Goal: Task Accomplishment & Management: Complete application form

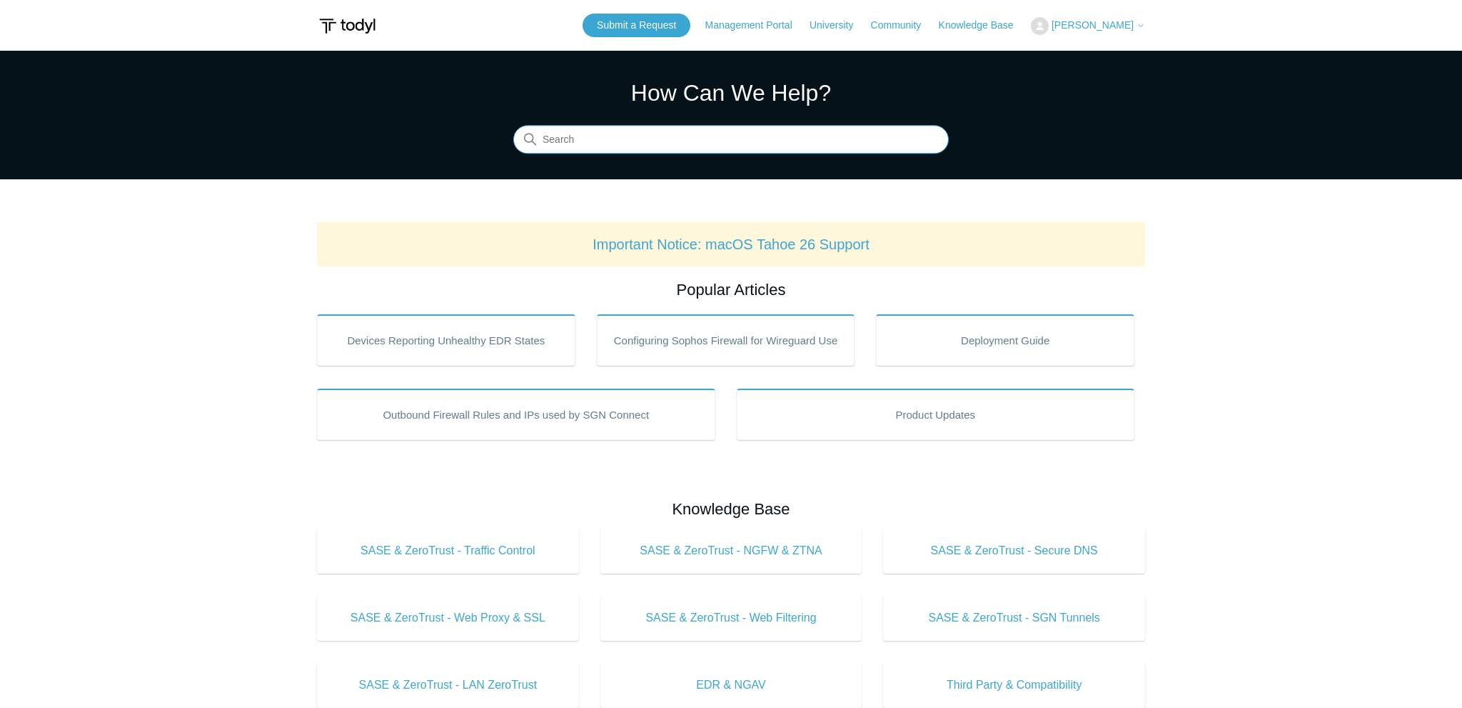
click at [686, 126] on input "Search" at bounding box center [731, 140] width 436 height 29
click at [640, 26] on link "Submit a Request" at bounding box center [637, 26] width 108 height 24
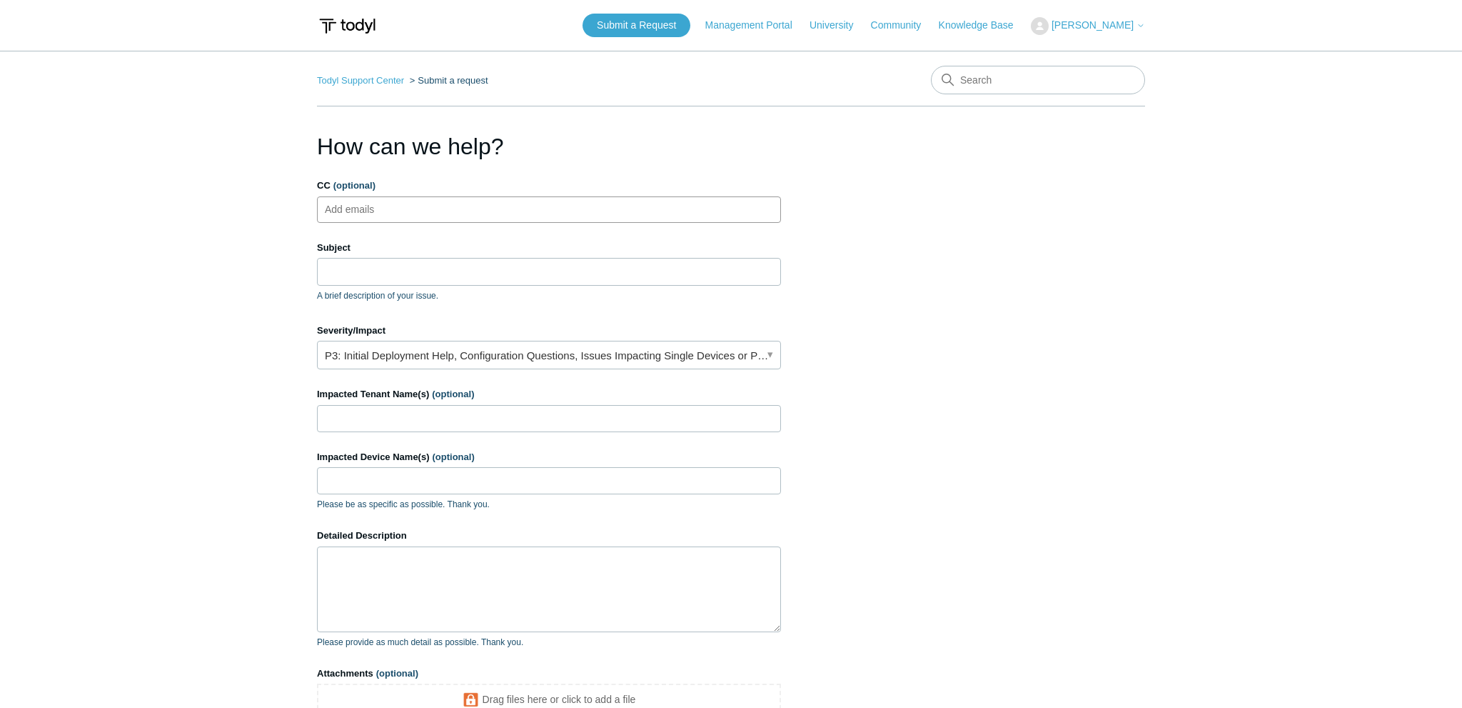
click at [353, 207] on input "CC (optional)" at bounding box center [362, 208] width 85 height 21
type input "bgagne@nextdimensioninc.com"
click at [418, 263] on input "Subject" at bounding box center [549, 271] width 464 height 27
paste input "5.6.22"
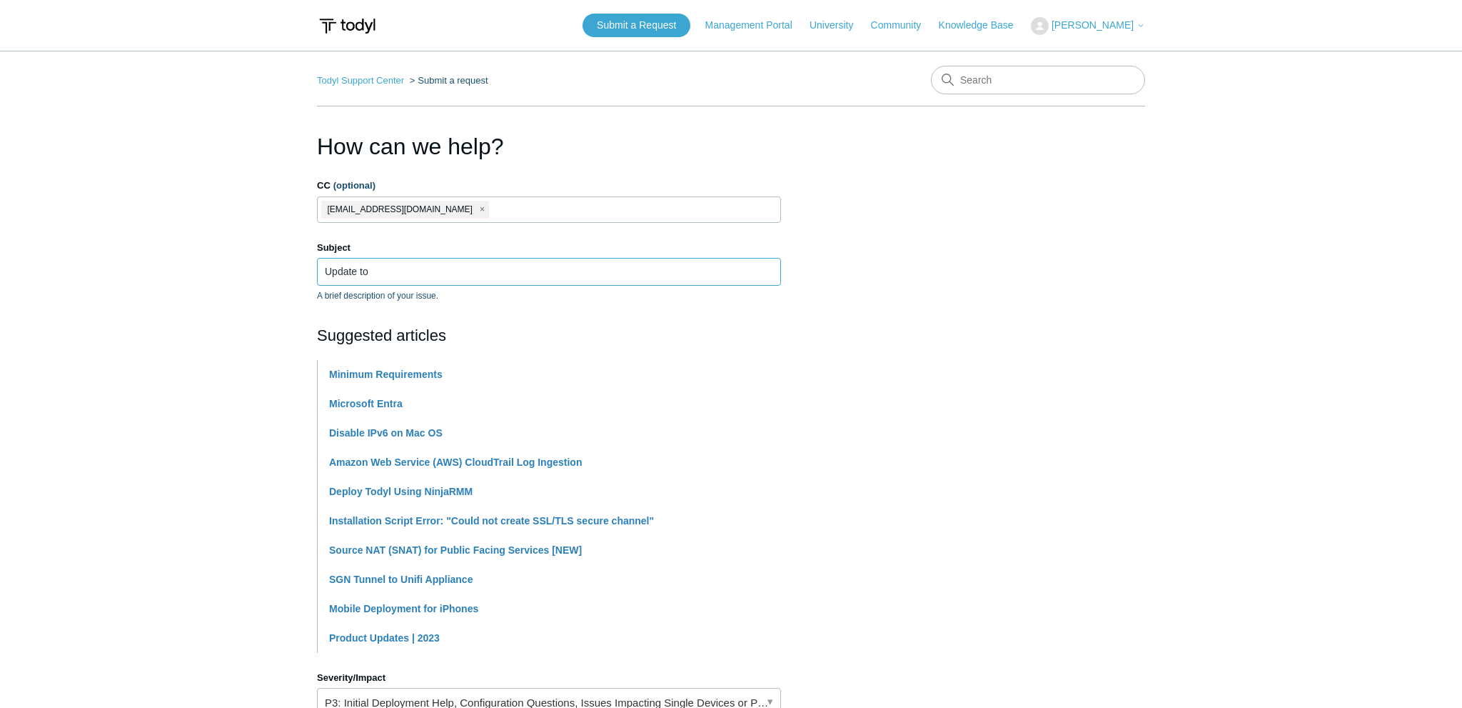
paste input "5.6.22"
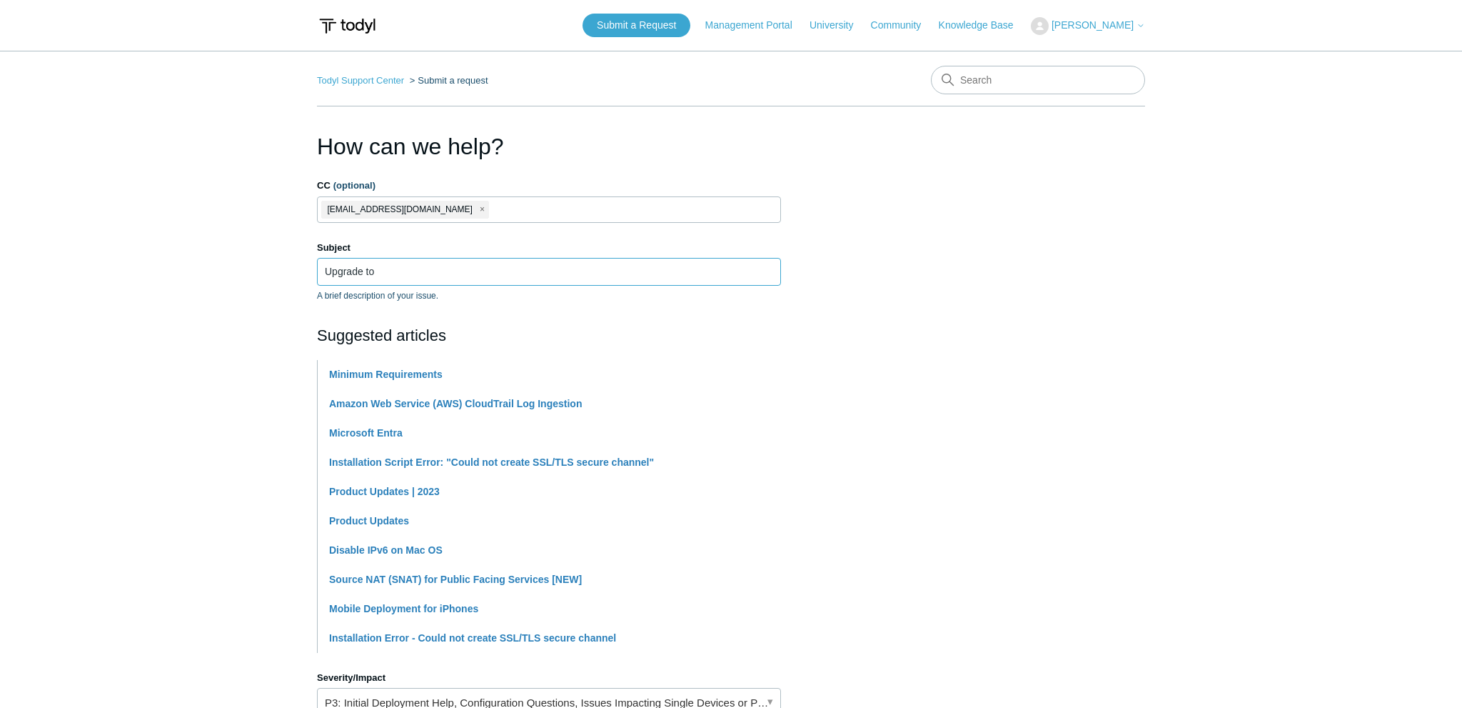
paste input "5.6.22"
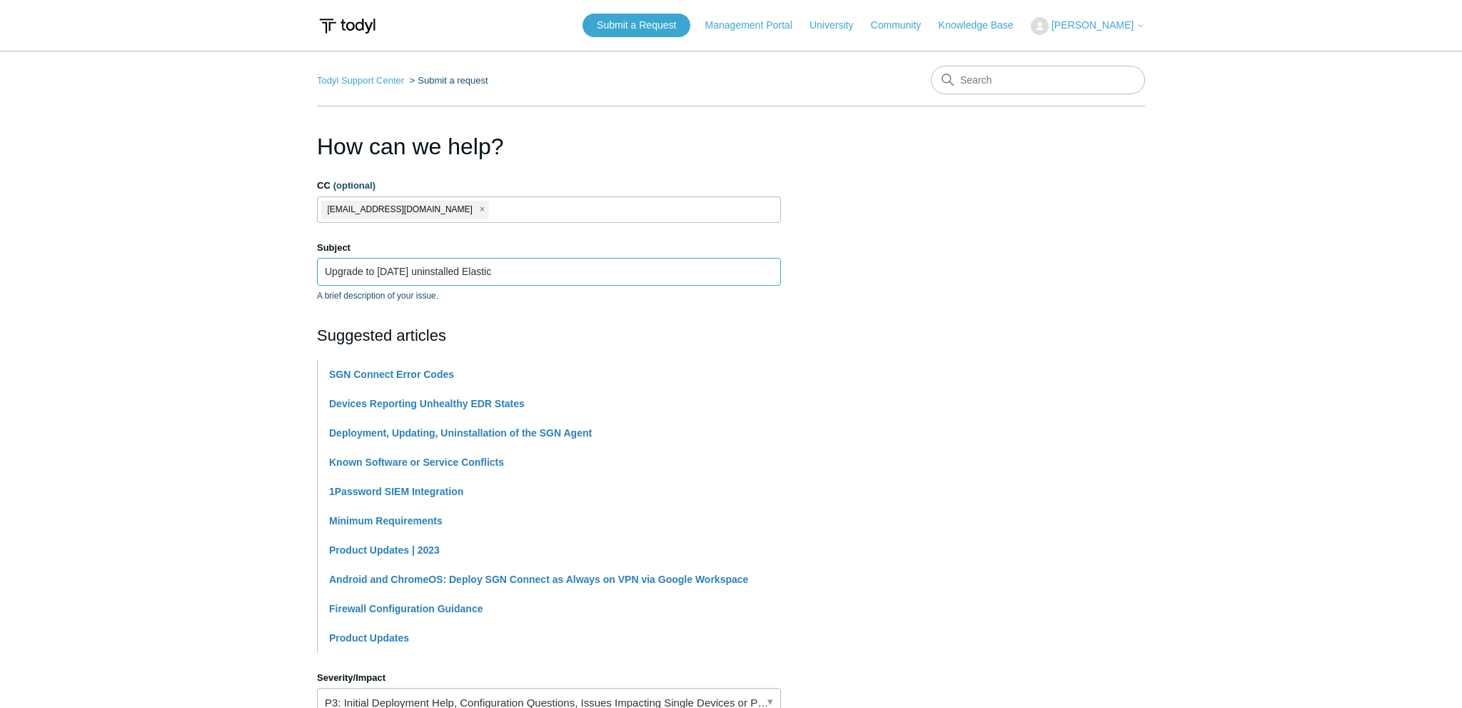
type input "Upgrade to [DATE] uninstalled Elastic"
click at [867, 304] on section "How can we help? CC (optional) bgagne@nextdimensioninc.com Subject Upgrade to 5…" at bounding box center [731, 631] width 828 height 1005
click at [505, 264] on input "Upgrade to [DATE] uninstalled Elastic" at bounding box center [549, 271] width 464 height 27
click at [538, 267] on input "Upgrade to [DATE] uninstalled Elastic" at bounding box center [549, 271] width 464 height 27
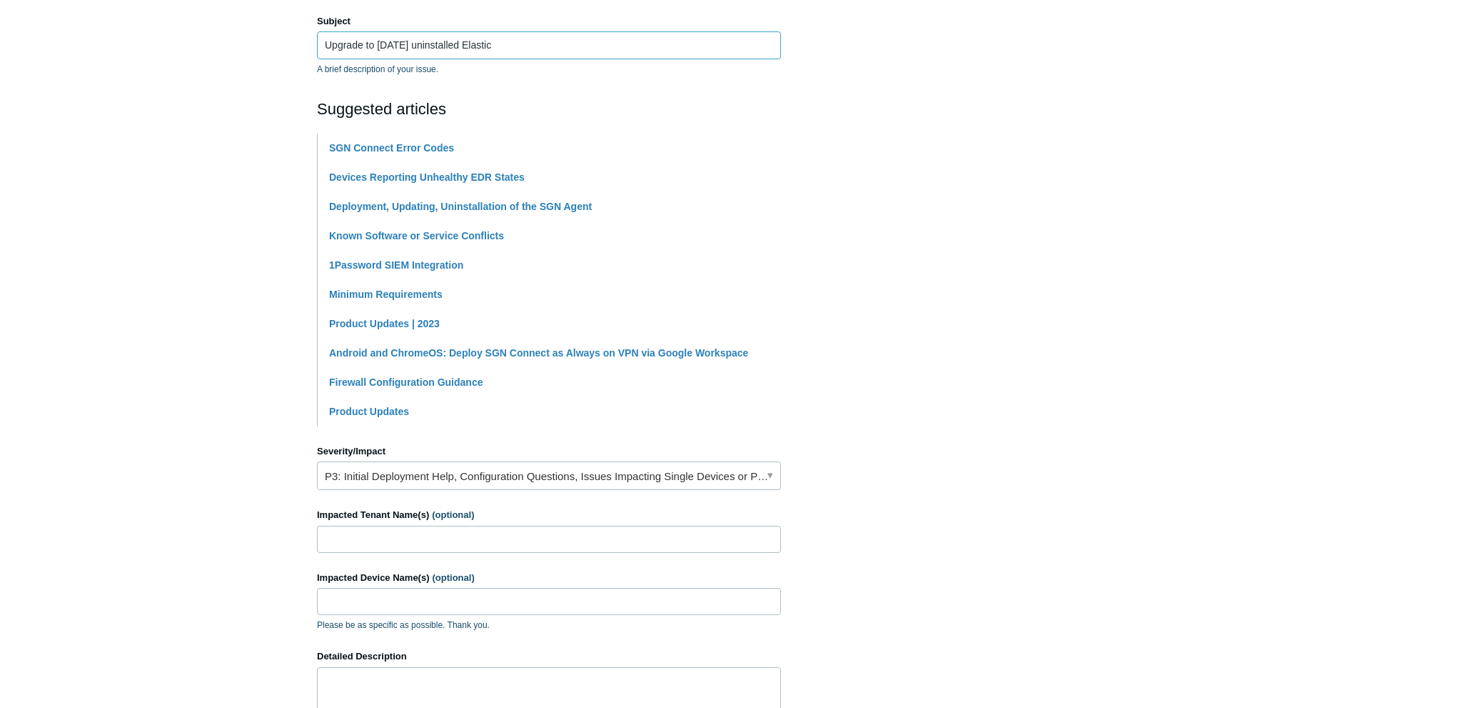
scroll to position [377, 0]
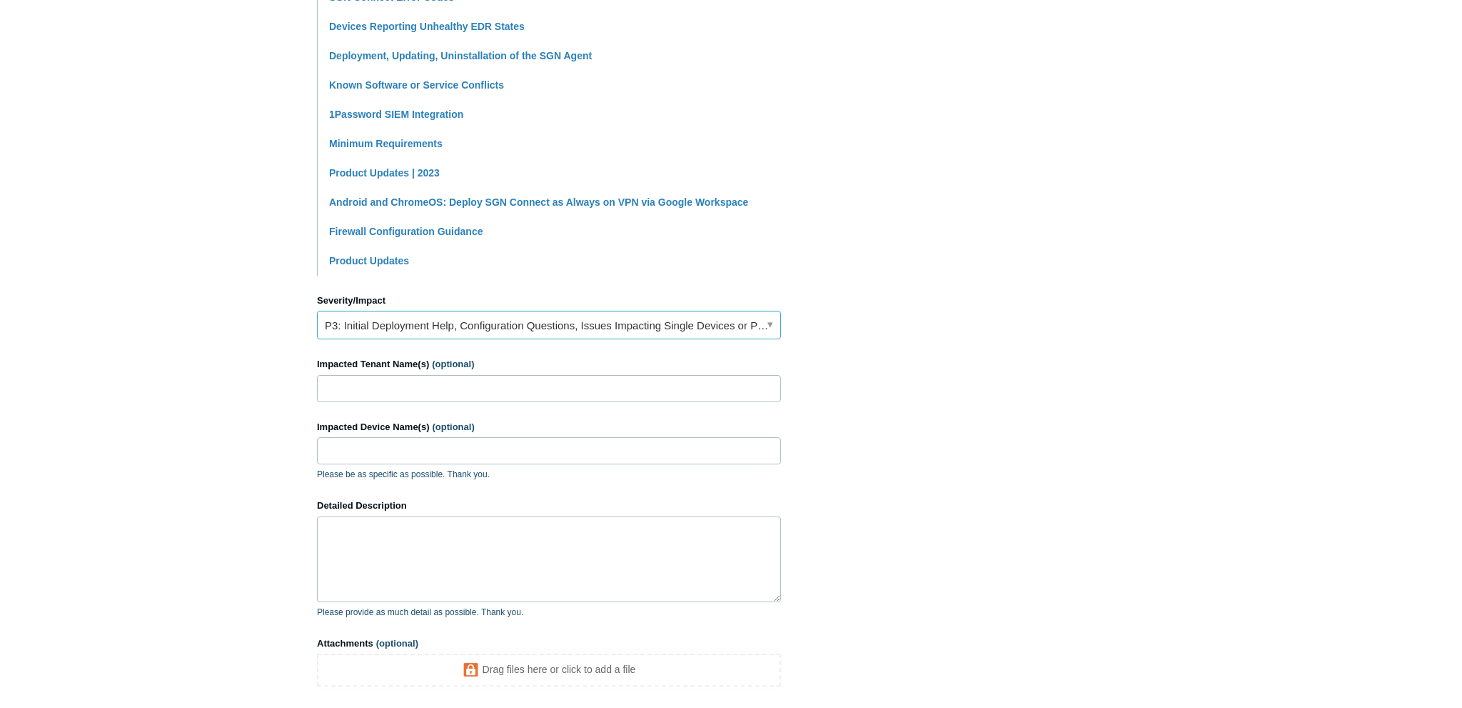
click at [376, 333] on link "P3: Initial Deployment Help, Configuration Questions, Issues Impacting Single D…" at bounding box center [549, 325] width 464 height 29
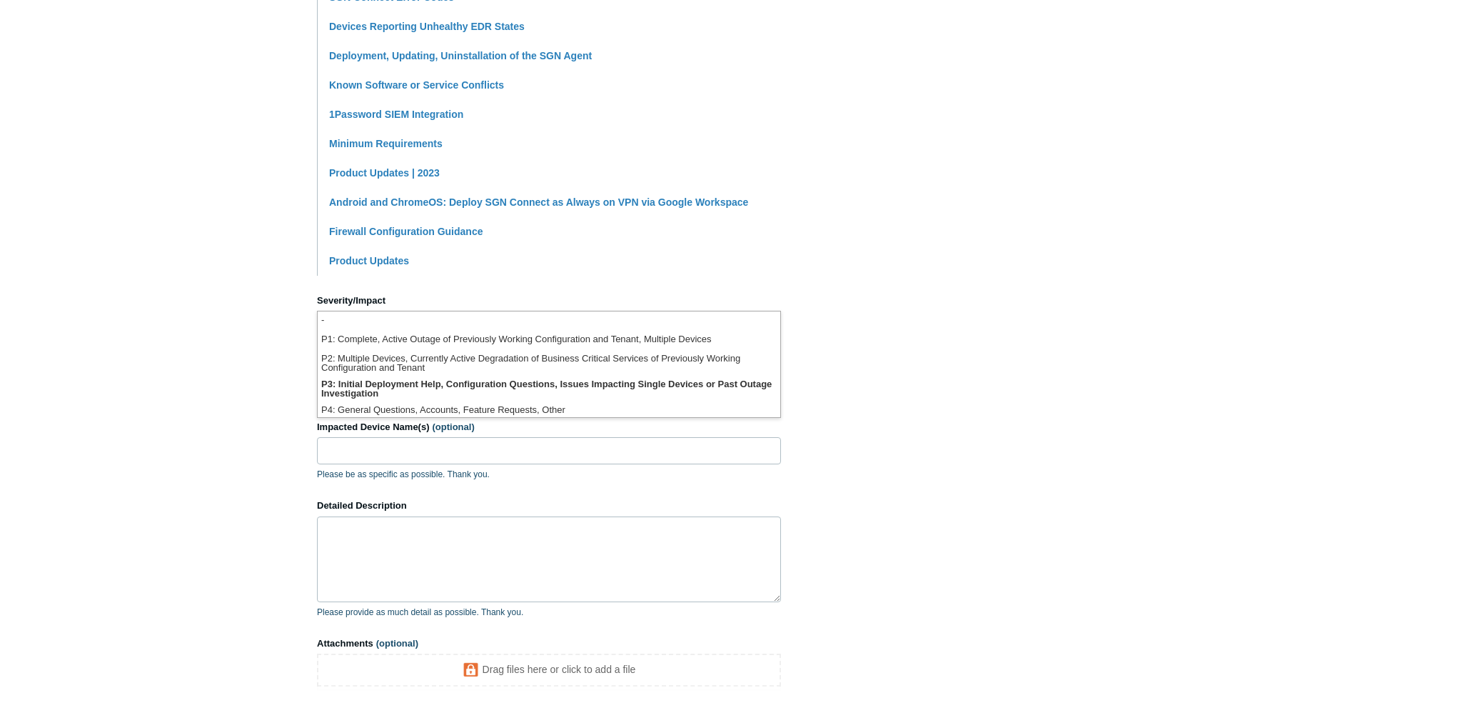
click at [396, 338] on li "P1: Complete, Active Outage of Previously Working Configuration and Tenant, Mul…" at bounding box center [549, 340] width 463 height 19
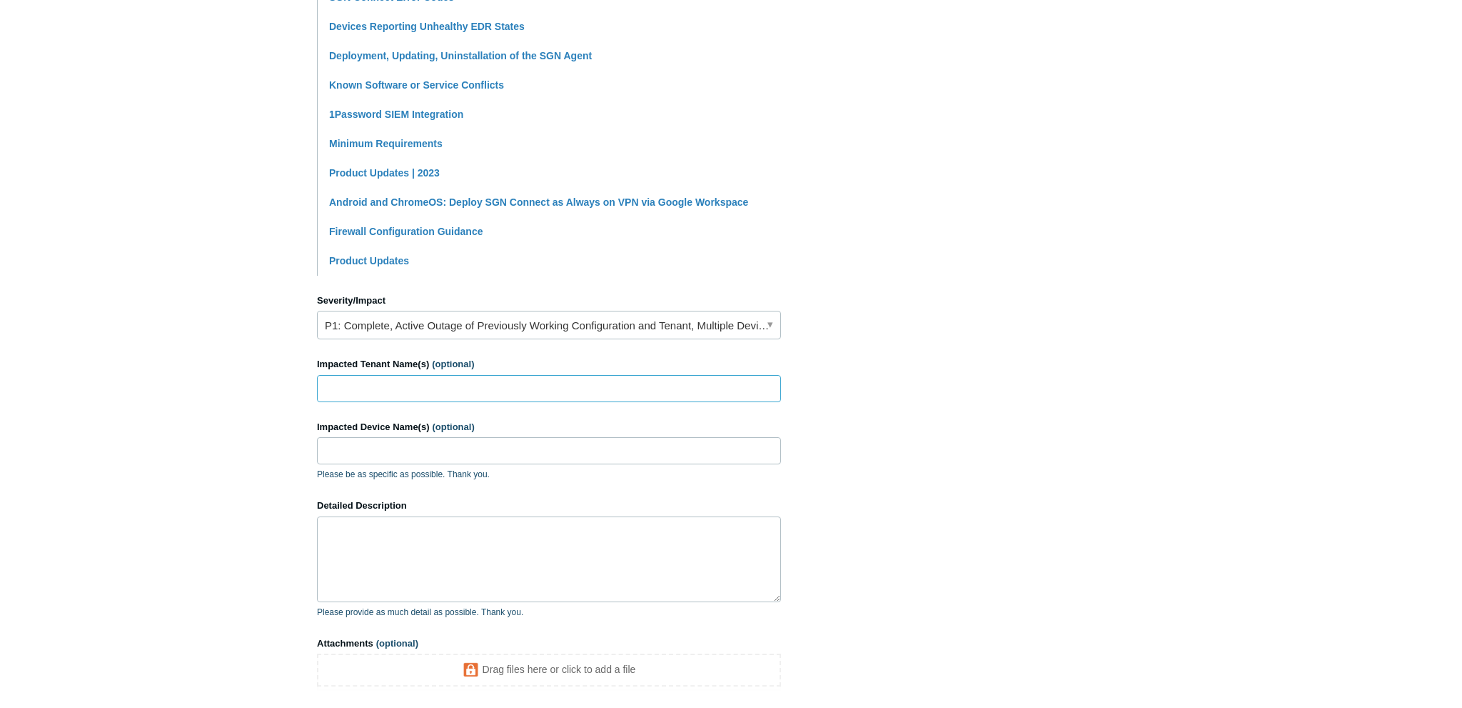
click at [390, 386] on input "Impacted Tenant Name(s) (optional)" at bounding box center [549, 388] width 464 height 27
type input "Next Dimension Inc."
click at [401, 545] on textarea "Detailed Description" at bounding box center [549, 559] width 464 height 86
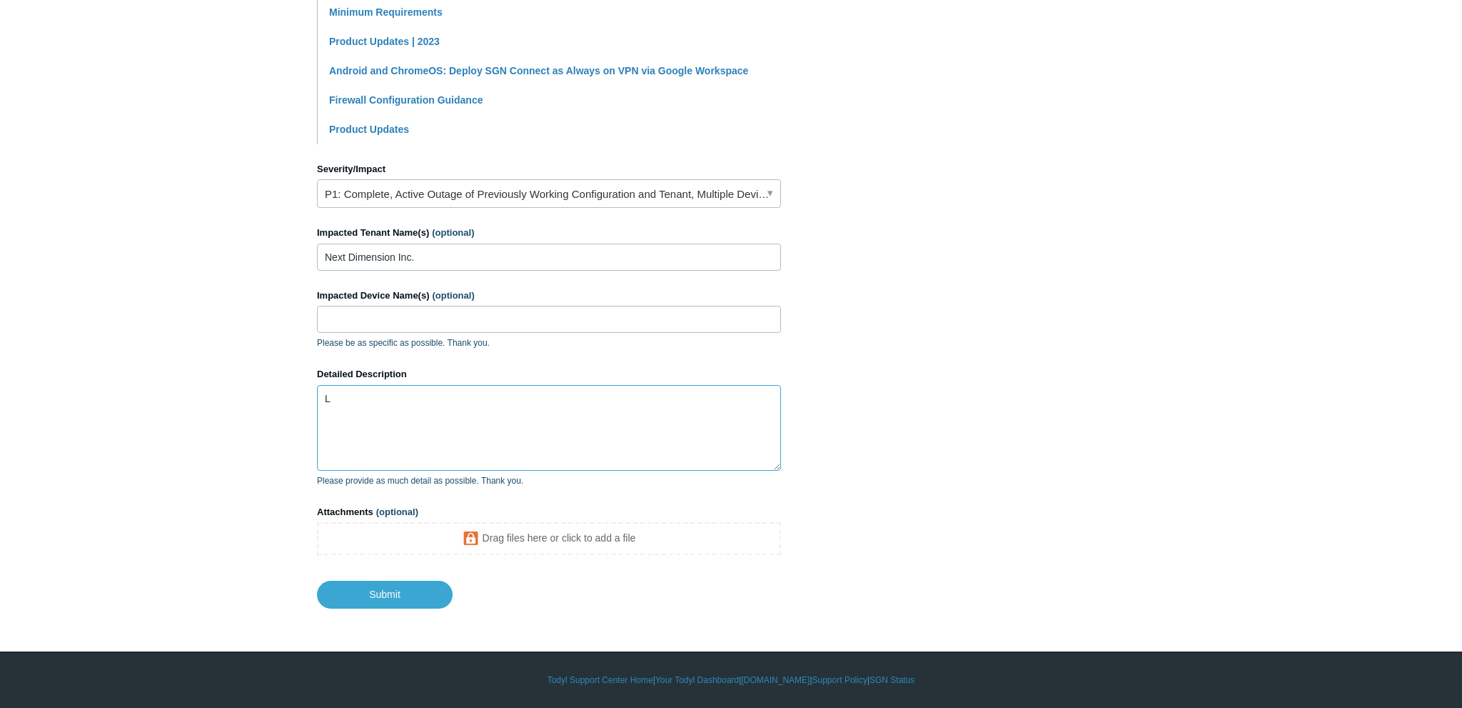
scroll to position [508, 0]
paste textarea "Upgrade to [DATE] uninstalled Elastic"
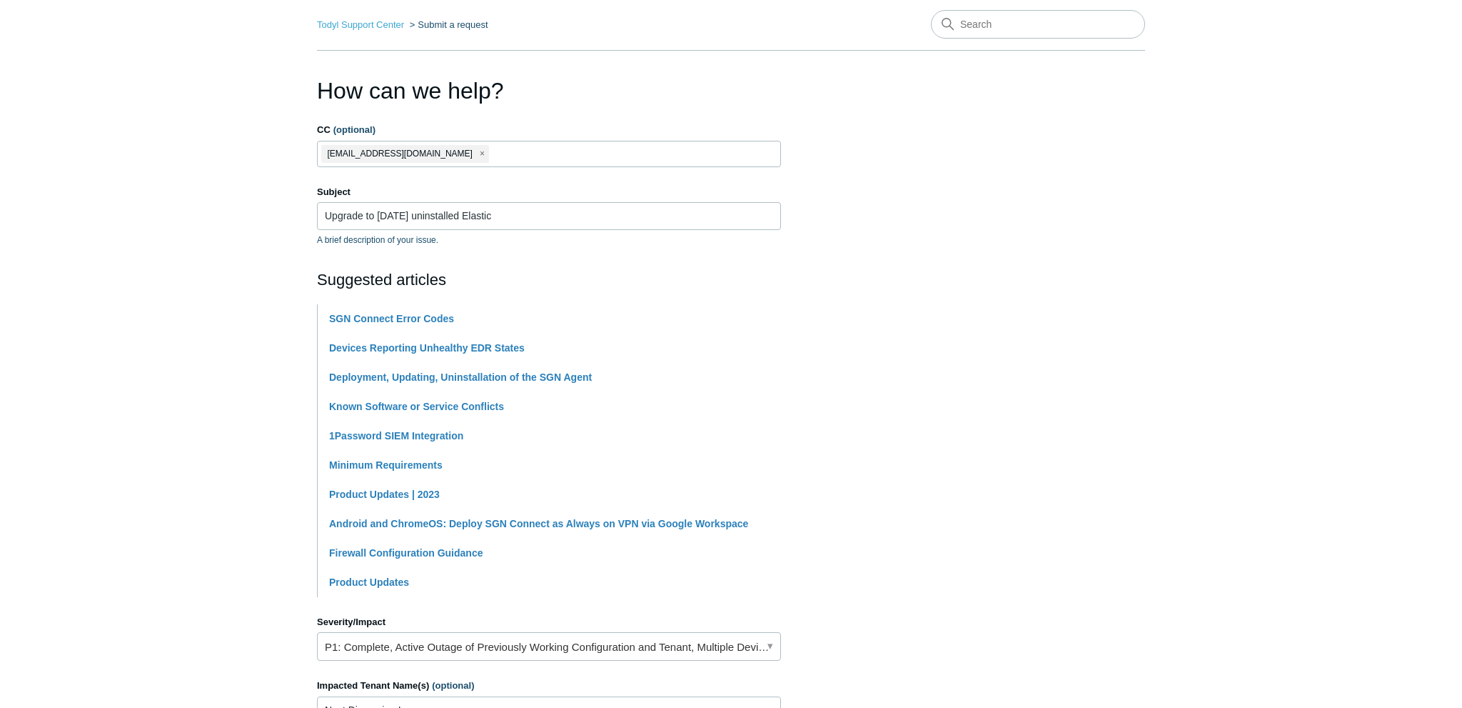
scroll to position [0, 0]
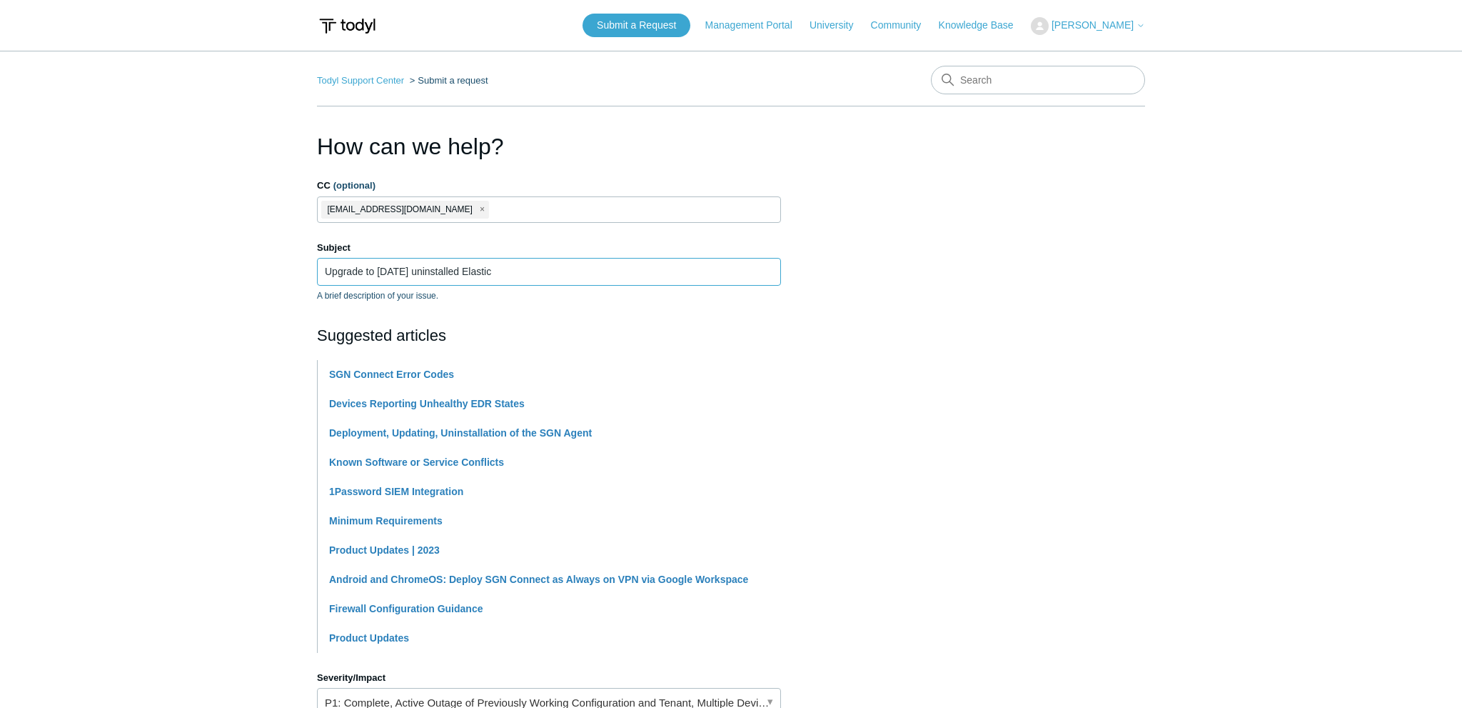
drag, startPoint x: 406, startPoint y: 273, endPoint x: 373, endPoint y: 270, distance: 33.7
click at [373, 270] on input "Upgrade to [DATE] uninstalled Elastic" at bounding box center [549, 271] width 464 height 27
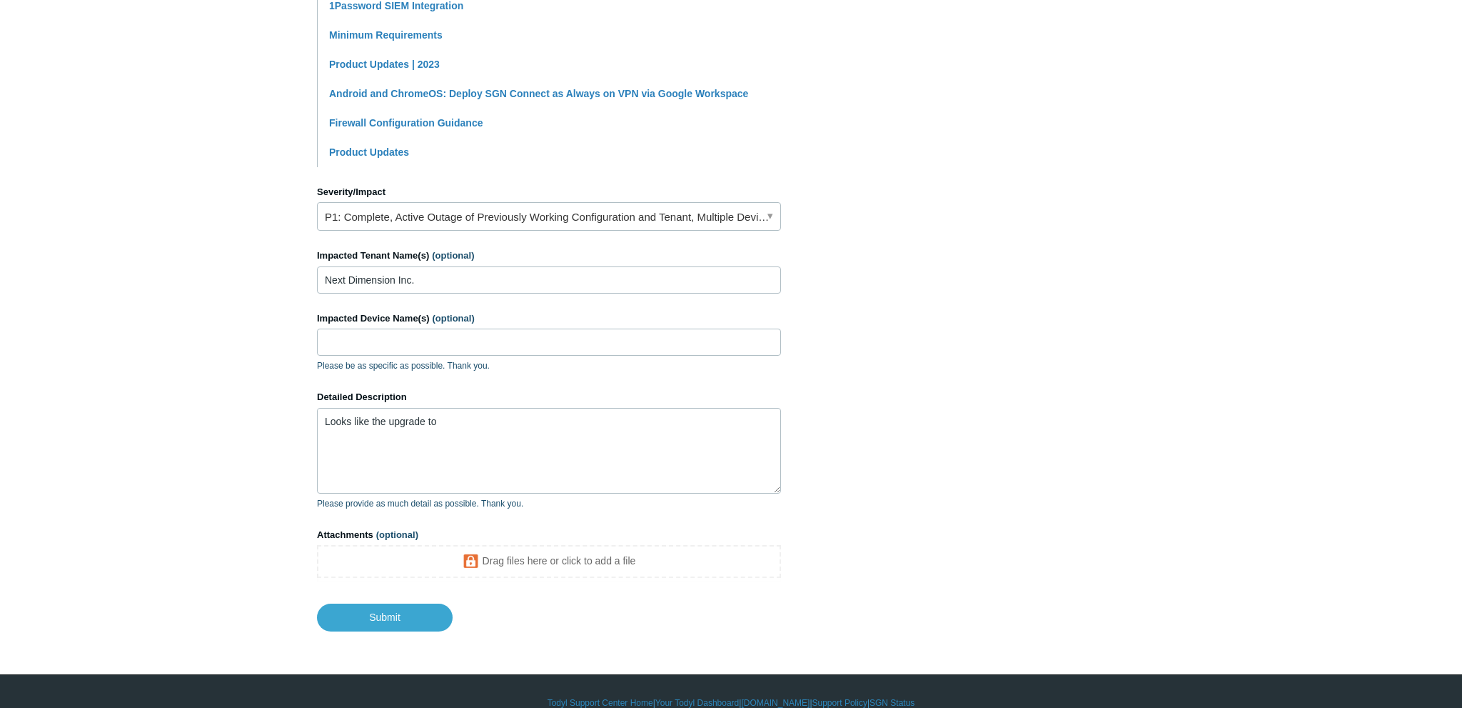
scroll to position [508, 0]
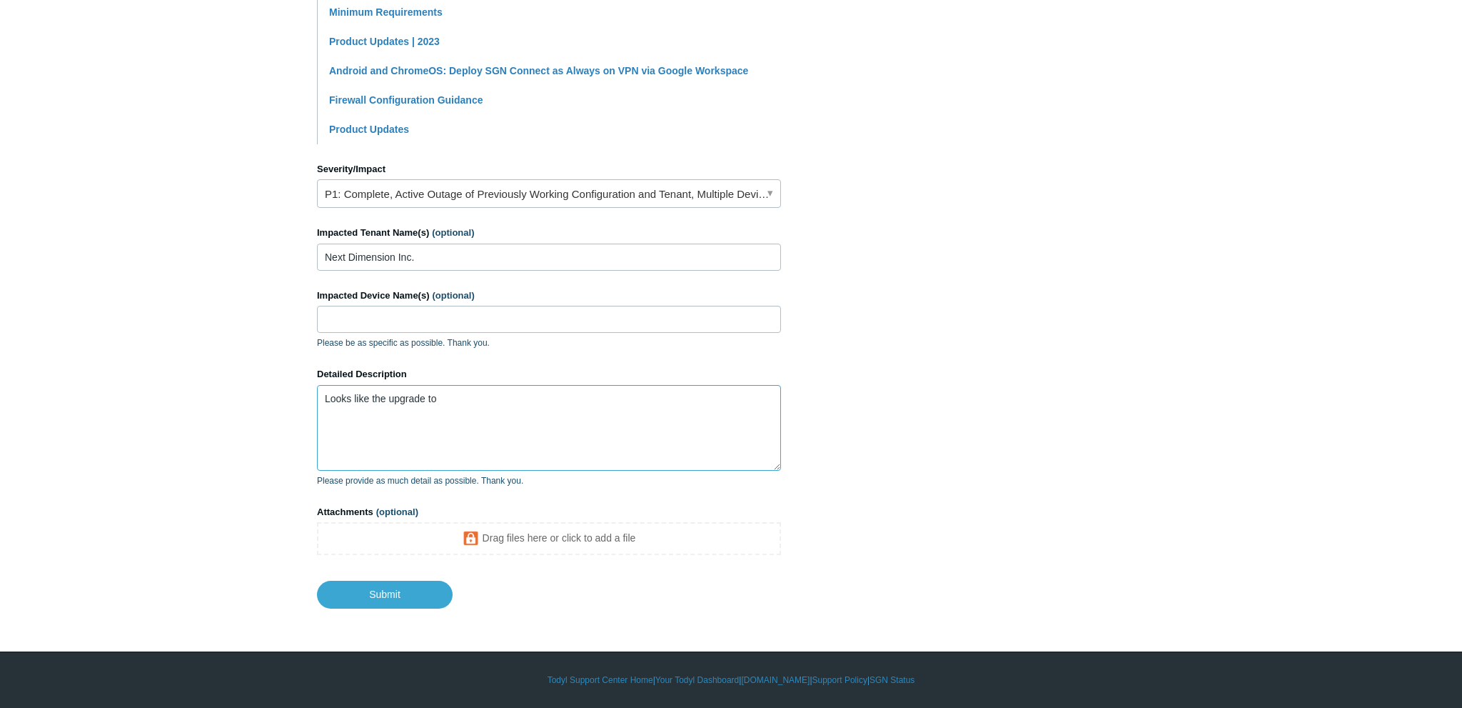
click at [501, 389] on textarea "Looks like the upgrade to" at bounding box center [549, 428] width 464 height 86
paste textarea "5.6.22"
click at [463, 398] on textarea "Looks like the upgrade from to 5.6.22" at bounding box center [549, 428] width 464 height 86
click at [562, 387] on textarea "Looks like the upgrade from to 5.6.22" at bounding box center [549, 428] width 464 height 86
click at [441, 402] on textarea "Looks like the upgrade from to 5.6.22" at bounding box center [549, 428] width 464 height 86
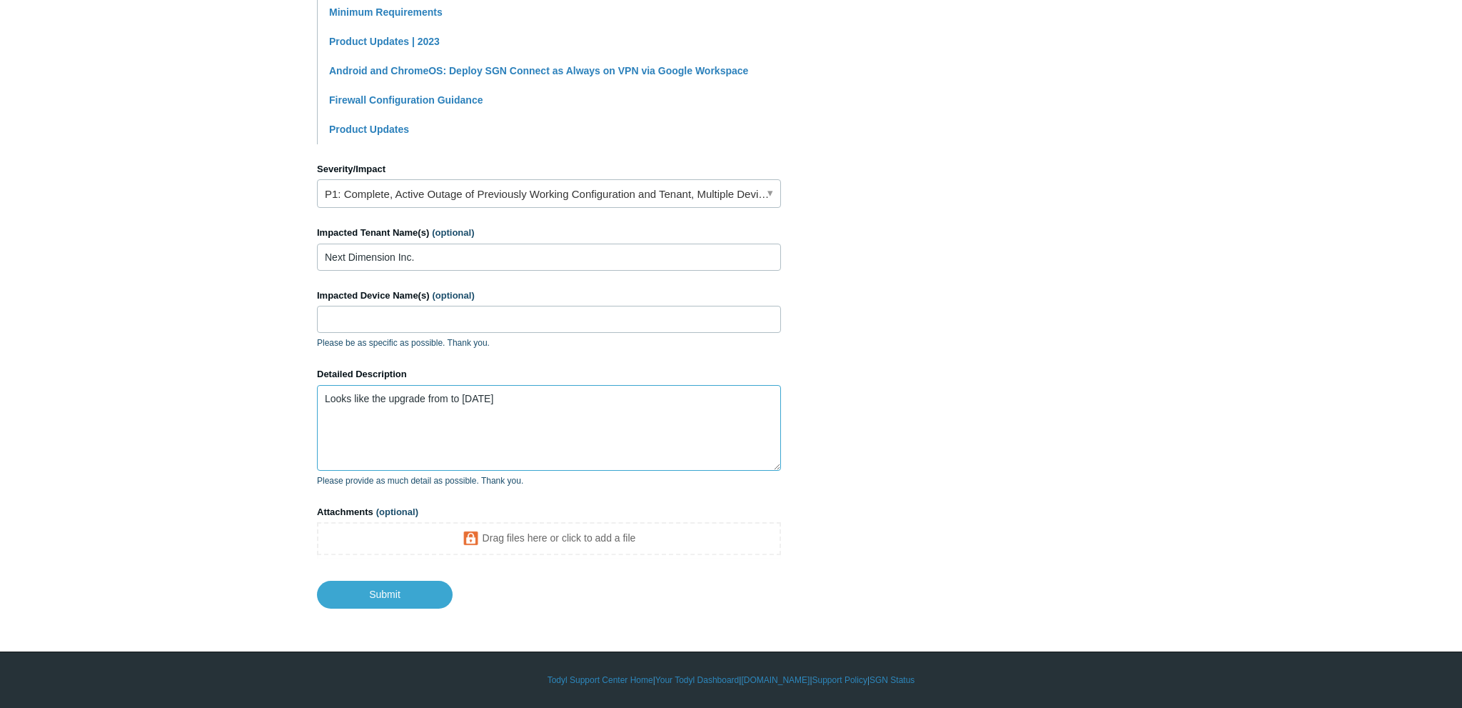
click at [441, 402] on textarea "Looks like the upgrade from to 5.6.22" at bounding box center [549, 428] width 464 height 86
click at [498, 402] on textarea "Looks like the upgrade to 5.6.22" at bounding box center [549, 428] width 464 height 86
paste textarea "10/03/2025 4:42 PM"
click at [558, 409] on textarea "Looks like the upgrade to 5.6.22 that happened on 10/03/2025 4:42 PM" at bounding box center [549, 428] width 464 height 86
click at [560, 402] on textarea "Looks like the upgrade to 5.6.22 that happened on 10/03/2025 4:42 PM" at bounding box center [549, 428] width 464 height 86
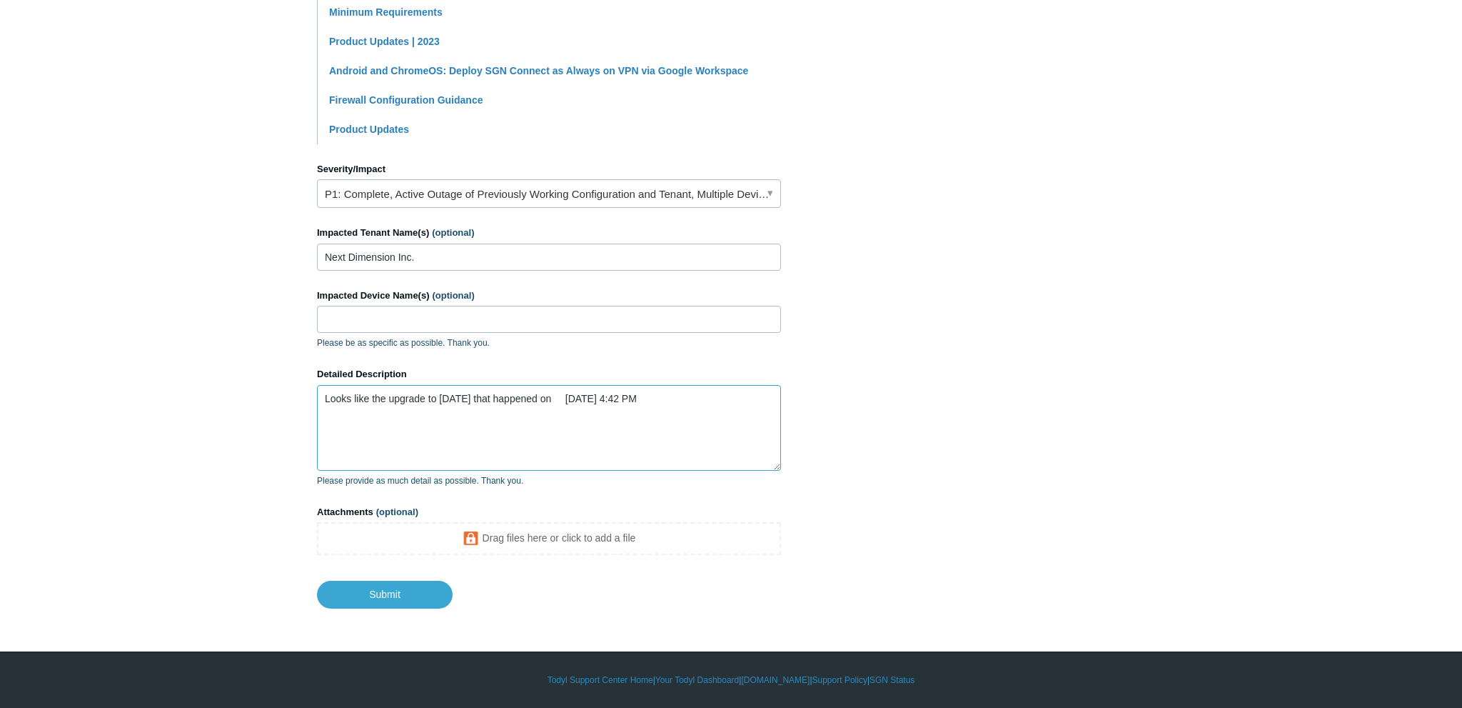
click at [563, 402] on textarea "Looks like the upgrade to 5.6.22 that happened on 10/03/2025 4:42 PM" at bounding box center [549, 428] width 464 height 86
click at [644, 401] on textarea "Looks like the upgrade to 5.6.22 that happened on 10/03/2025 4:42 PM" at bounding box center [549, 428] width 464 height 86
click at [714, 401] on textarea "Looks like the upgrade to 5.6.22 that happened on 10/03/2025 caused elastic to …" at bounding box center [549, 428] width 464 height 86
click at [720, 401] on textarea "Looks like the upgrade to 5.6.22 that happened on 10/03/2025 caused elastic to …" at bounding box center [549, 428] width 464 height 86
type textarea "Looks like the upgrade to [DATE] that happened on [DATE] caused elastic to unin…"
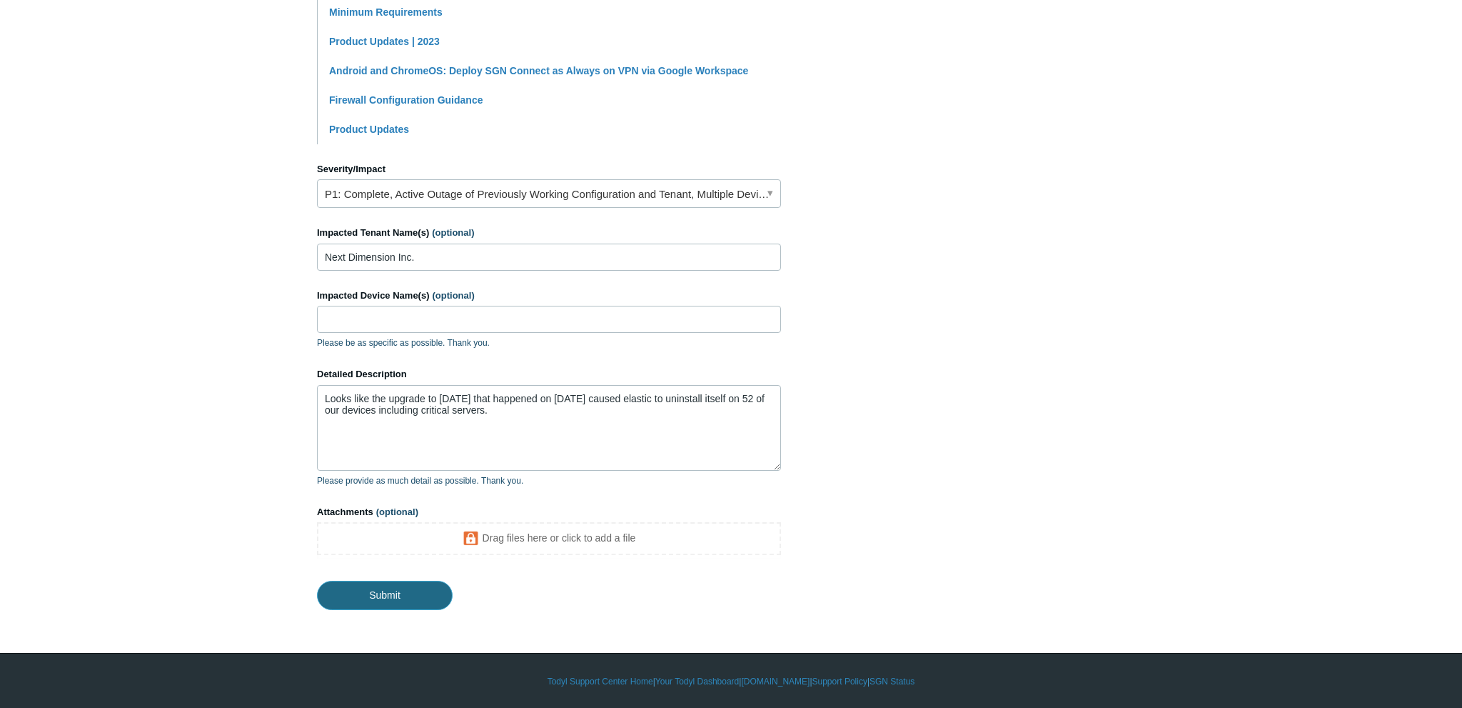
click at [430, 594] on input "Submit" at bounding box center [385, 594] width 136 height 29
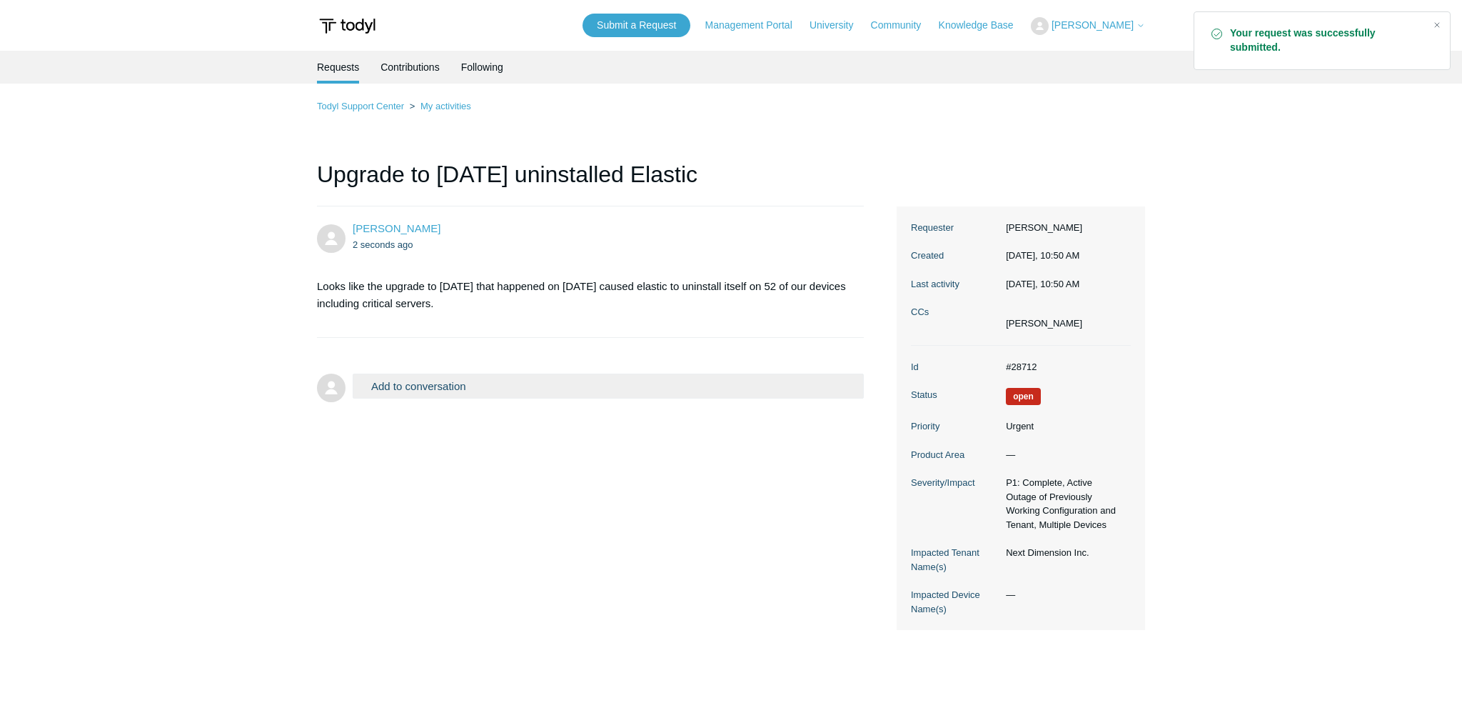
click at [543, 476] on div "Nikolai Zriachev 2 seconds ago Looks like the upgrade to 5.6.22 that happened o…" at bounding box center [731, 418] width 828 height 424
drag, startPoint x: 470, startPoint y: 300, endPoint x: 312, endPoint y: 288, distance: 158.2
click at [317, 288] on section "Looks like the upgrade to [DATE] that happened on [DATE] caused elastic to unin…" at bounding box center [583, 295] width 533 height 56
copy p "Looks like the upgrade to [DATE] that happened on [DATE] caused elastic to unin…"
click at [513, 438] on div "Nikolai Zriachev 2 seconds ago Looks like the upgrade to 5.6.22 that happened o…" at bounding box center [731, 418] width 828 height 424
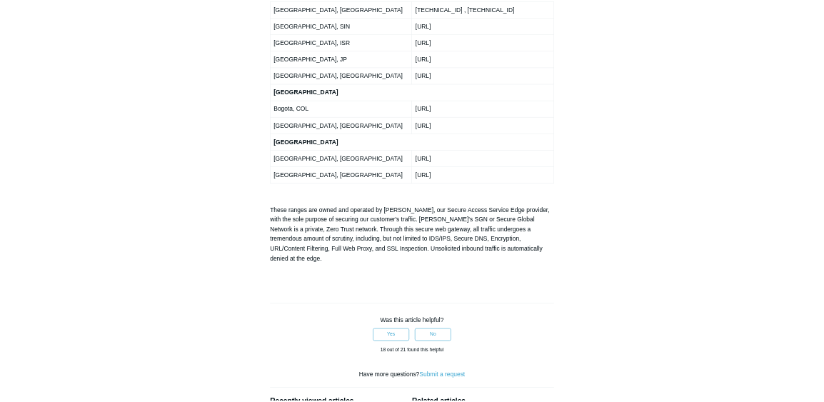
scroll to position [2999, 0]
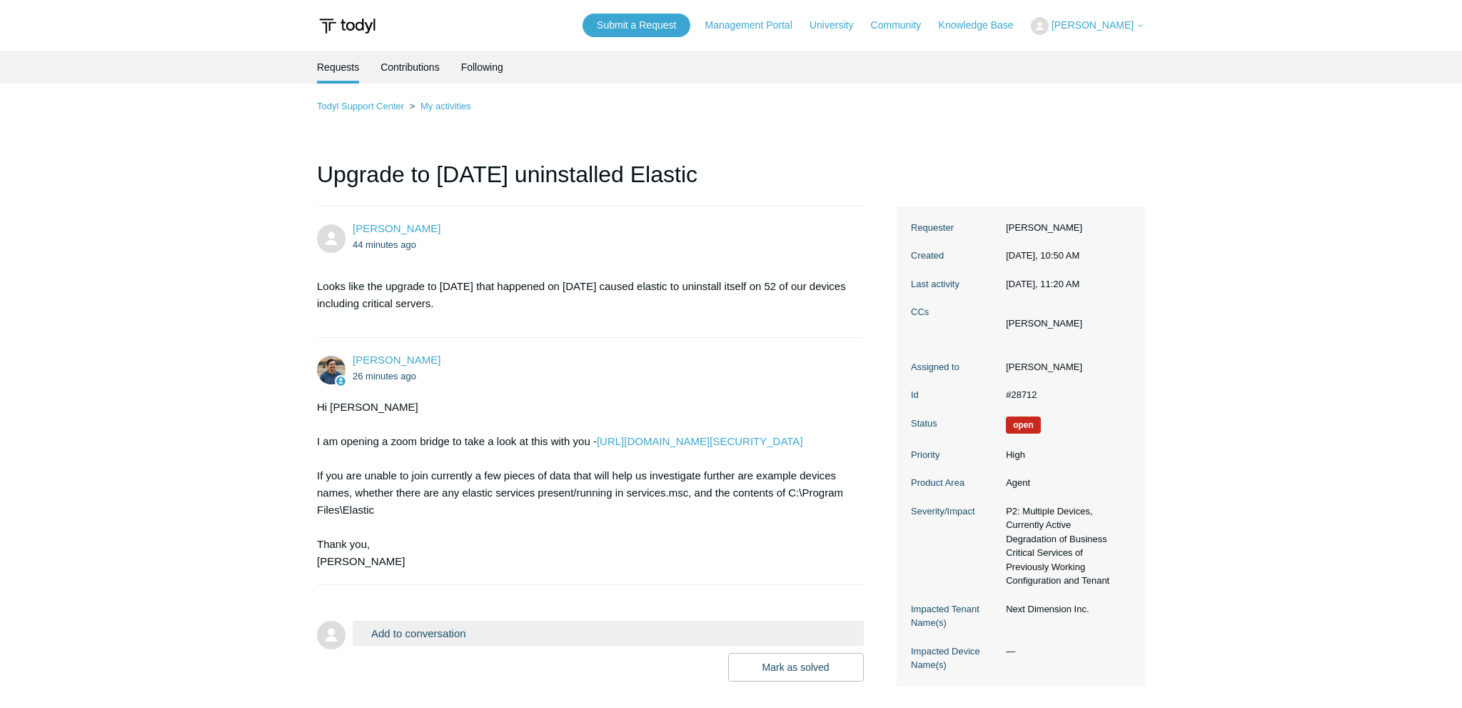
scroll to position [89, 0]
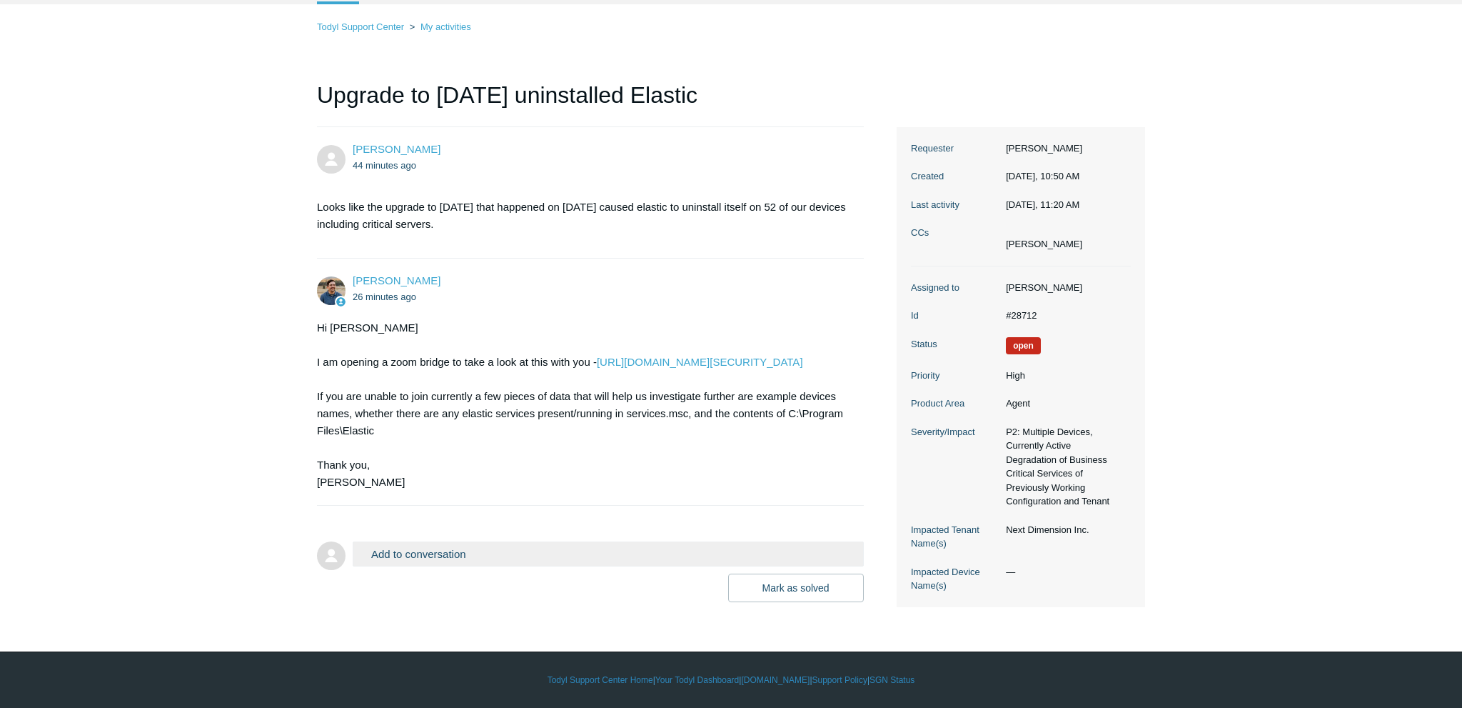
click at [496, 555] on button "Add to conversation" at bounding box center [608, 553] width 511 height 25
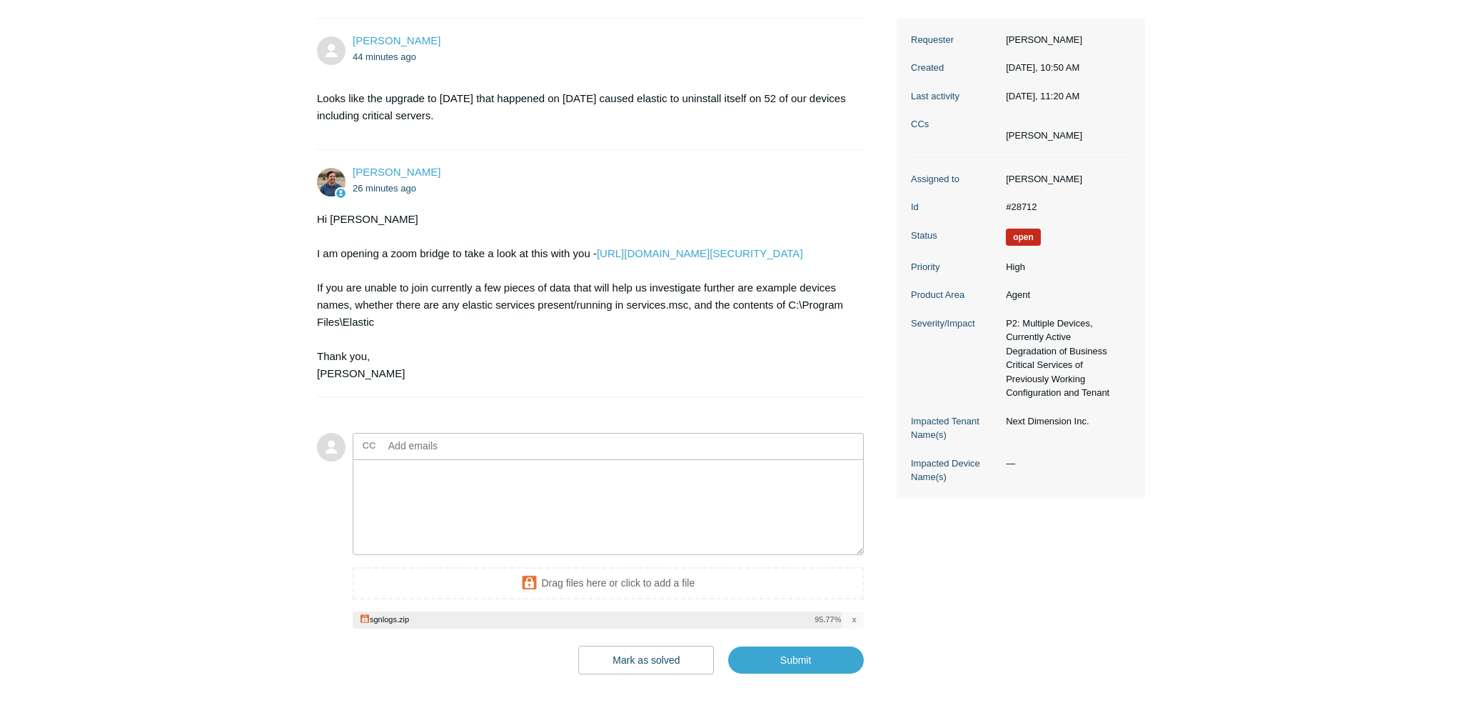
scroll to position [240, 0]
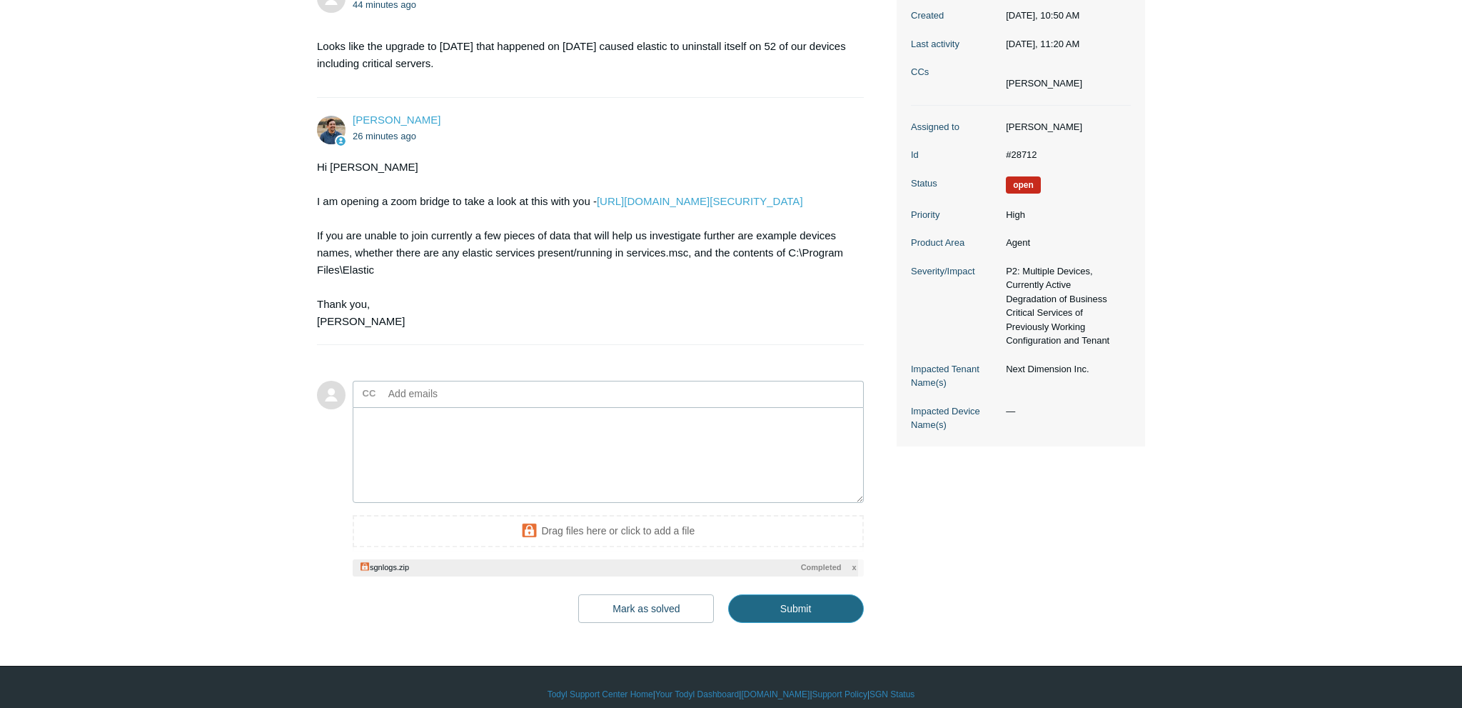
click at [835, 623] on input "Submit" at bounding box center [796, 608] width 136 height 29
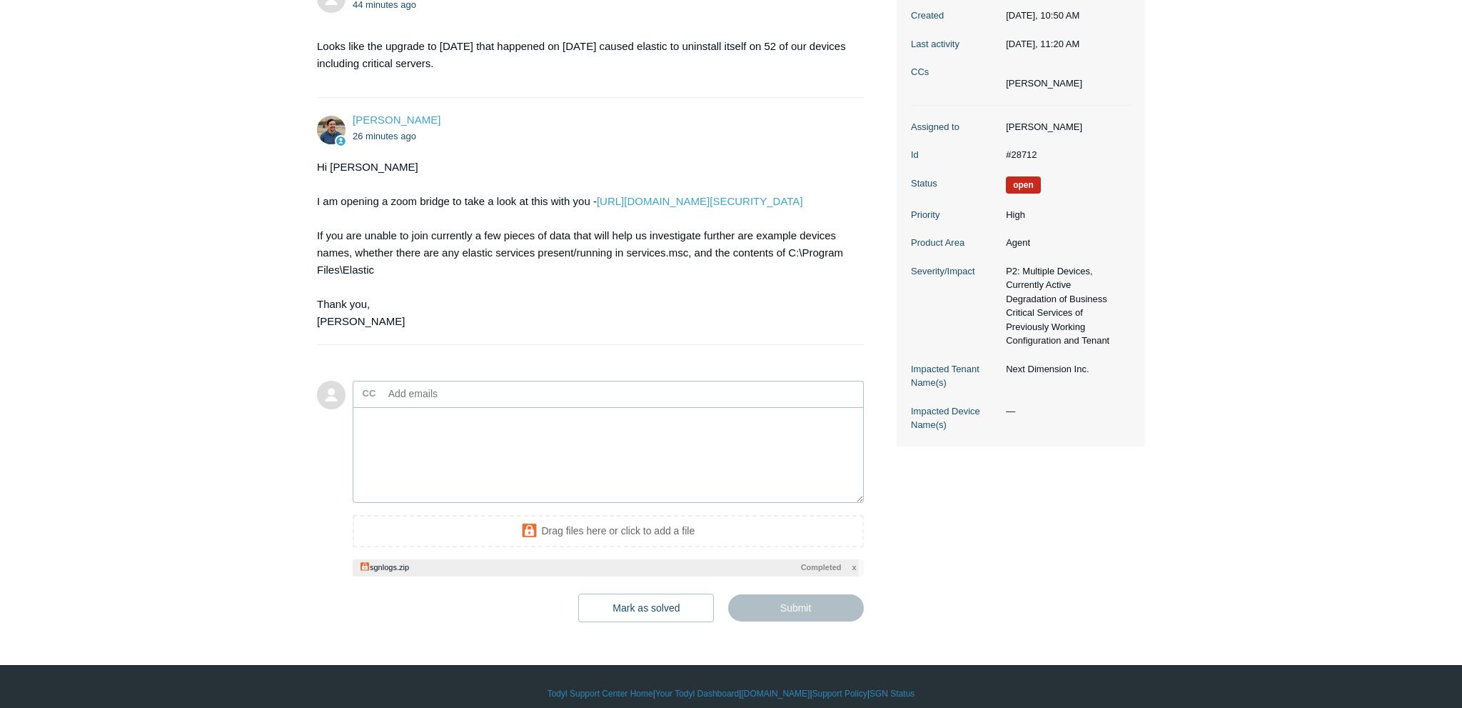
type textarea "This ticket includes a secure attachment. Use this link to access the attached …"
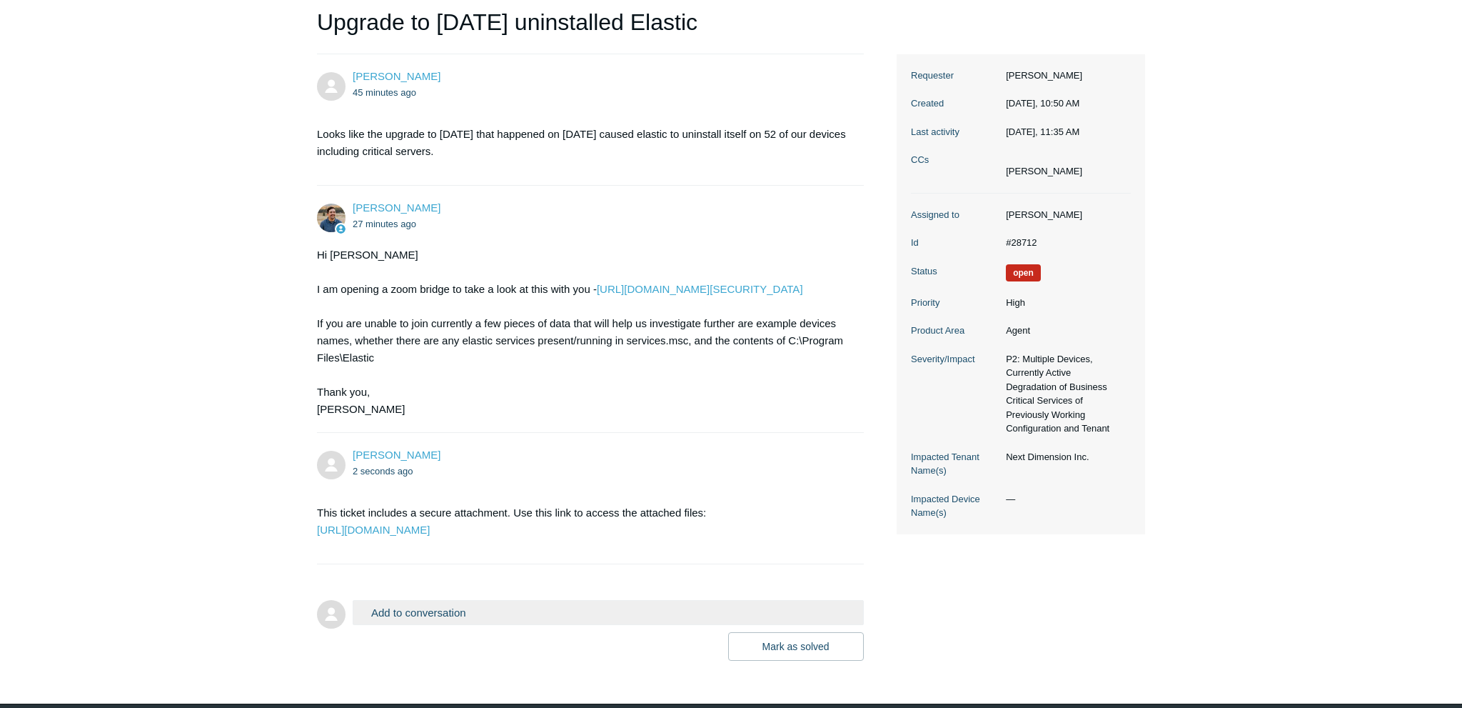
scroll to position [104, 0]
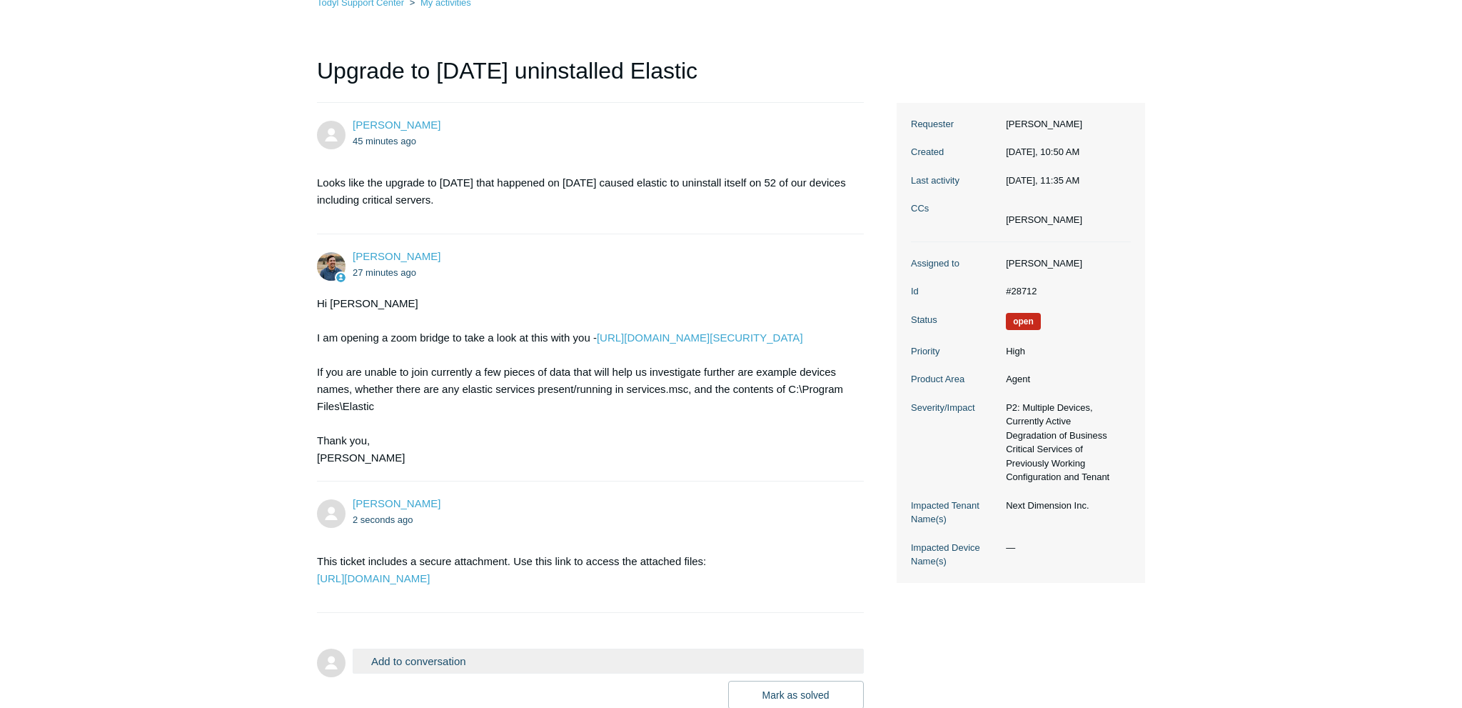
click at [142, 356] on main "Requests Contributions Following Todyl Support Center My activities Upgrade to …" at bounding box center [731, 328] width 1462 height 762
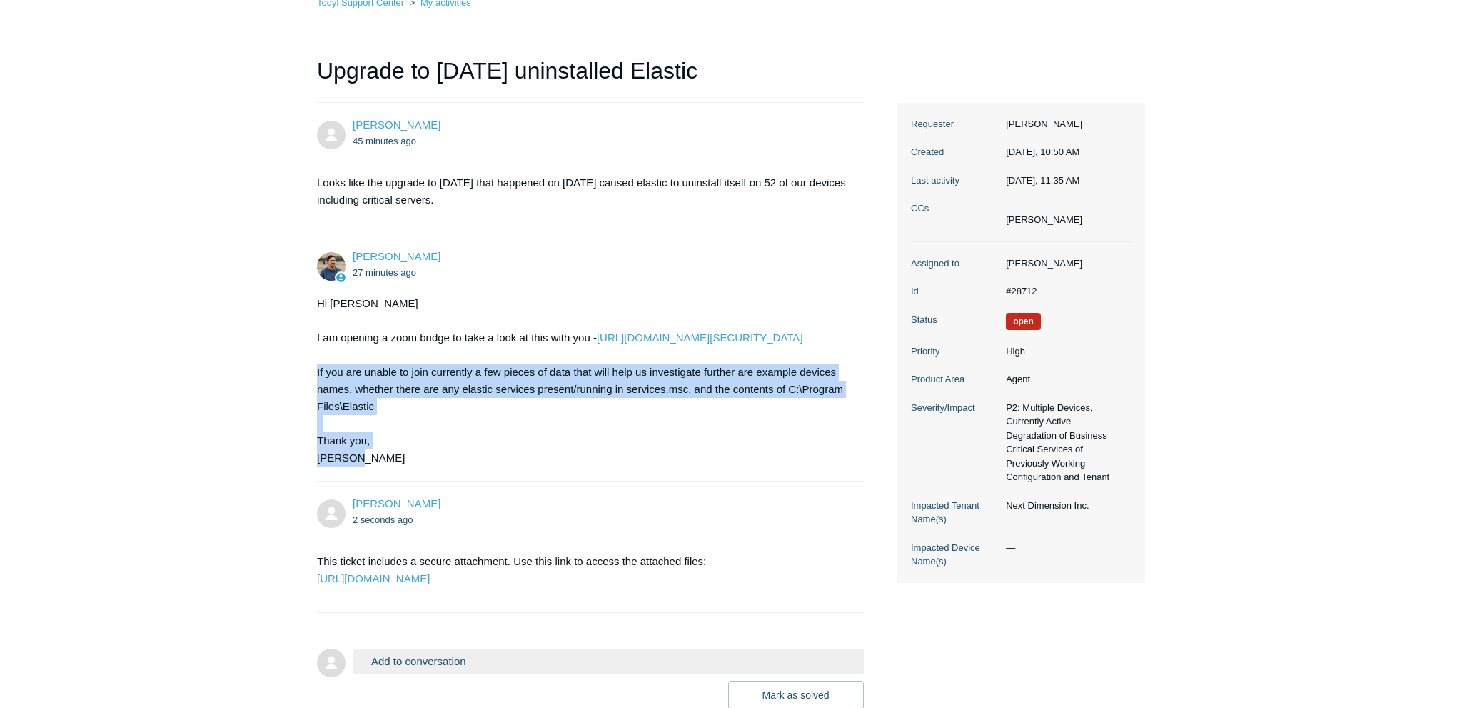
drag, startPoint x: 387, startPoint y: 469, endPoint x: 300, endPoint y: 387, distance: 119.7
click at [317, 387] on section "Hi [PERSON_NAME] am opening a zoom bridge to take a look at this with you - [UR…" at bounding box center [583, 380] width 533 height 171
click at [319, 429] on div "Hi [PERSON_NAME] am opening a zoom bridge to take a look at this with you - [UR…" at bounding box center [583, 380] width 533 height 171
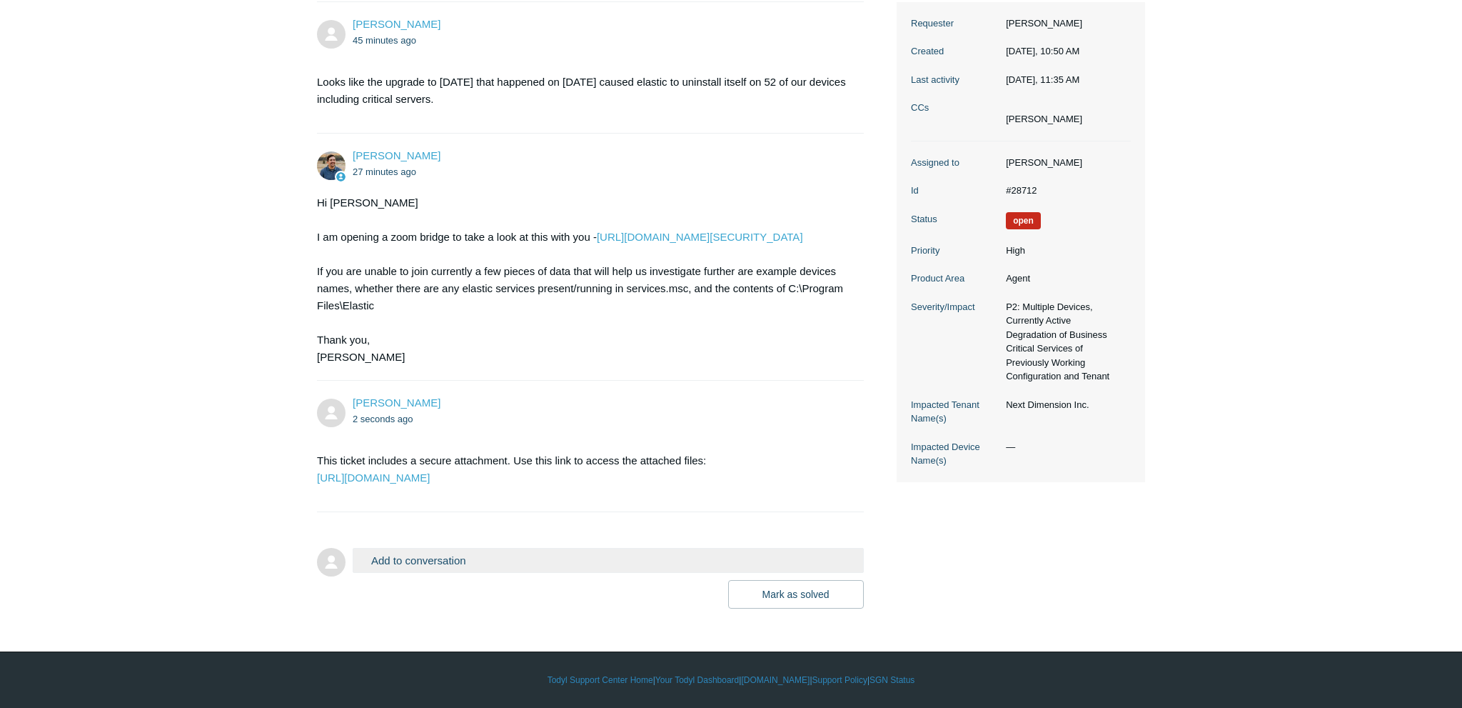
scroll to position [0, 0]
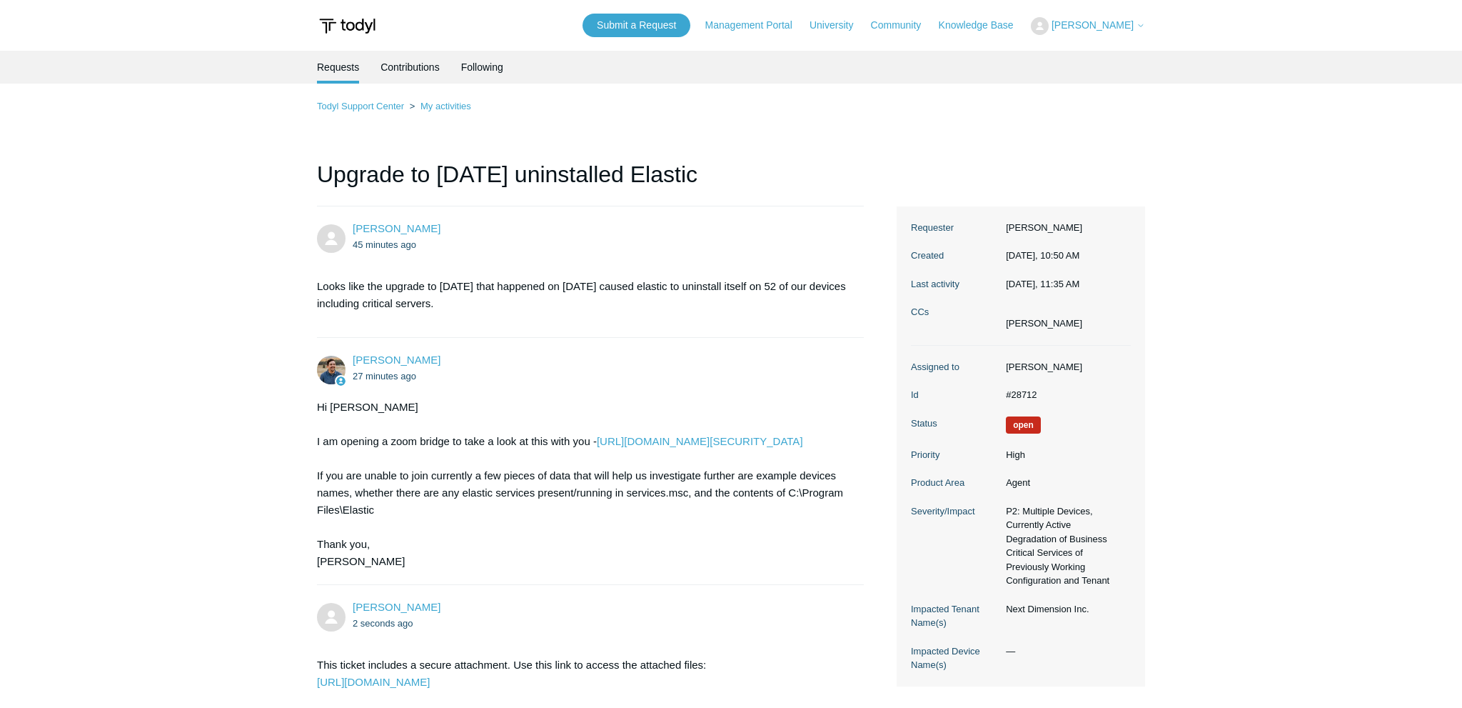
click at [351, 293] on p "Looks like the upgrade to [DATE] that happened on [DATE] caused elastic to unin…" at bounding box center [583, 295] width 533 height 34
click at [361, 304] on p "Looks like the upgrade to [DATE] that happened on [DATE] caused elastic to unin…" at bounding box center [583, 295] width 533 height 34
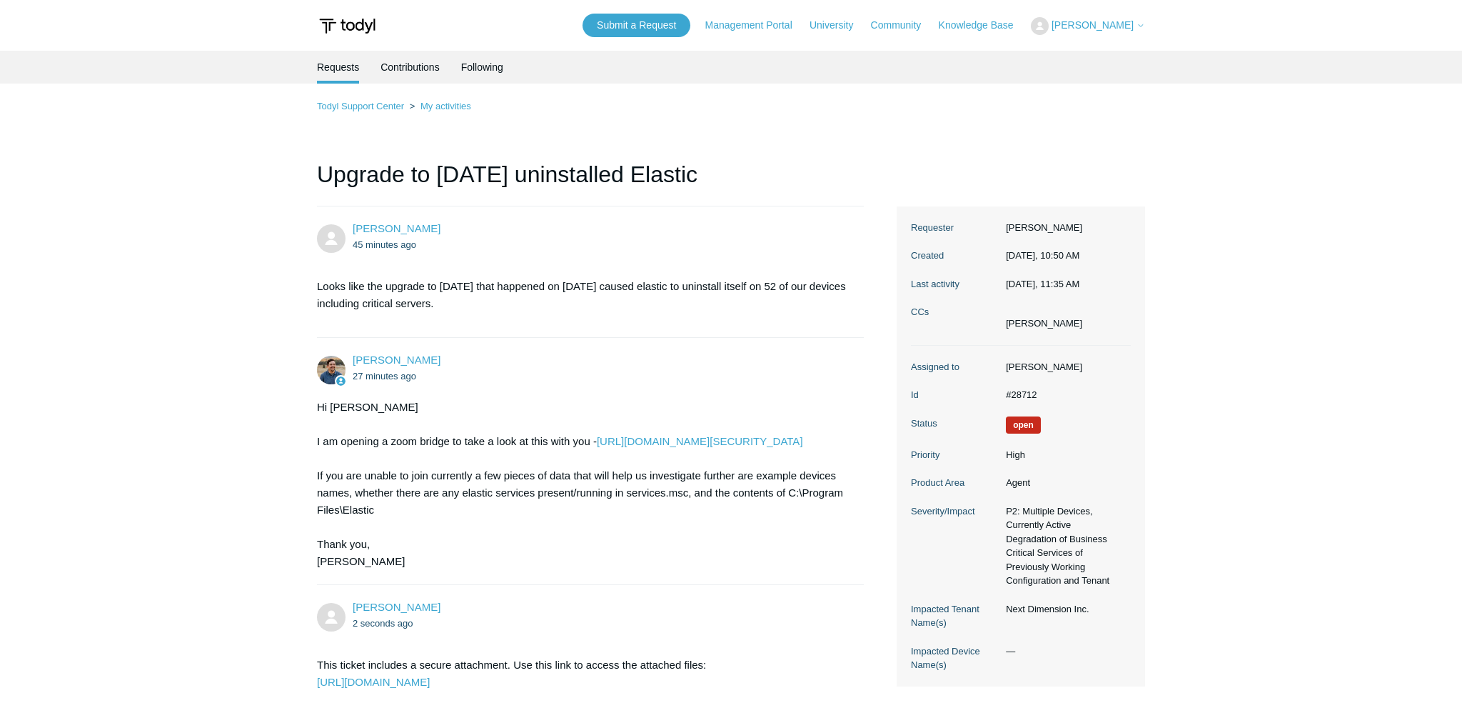
click at [361, 304] on p "Looks like the upgrade to [DATE] that happened on [DATE] caused elastic to unin…" at bounding box center [583, 295] width 533 height 34
click at [362, 304] on p "Looks like the upgrade to [DATE] that happened on [DATE] caused elastic to unin…" at bounding box center [583, 295] width 533 height 34
click at [364, 304] on p "Looks like the upgrade to [DATE] that happened on [DATE] caused elastic to unin…" at bounding box center [583, 295] width 533 height 34
click at [374, 292] on p "Looks like the upgrade to [DATE] that happened on [DATE] caused elastic to unin…" at bounding box center [583, 295] width 533 height 34
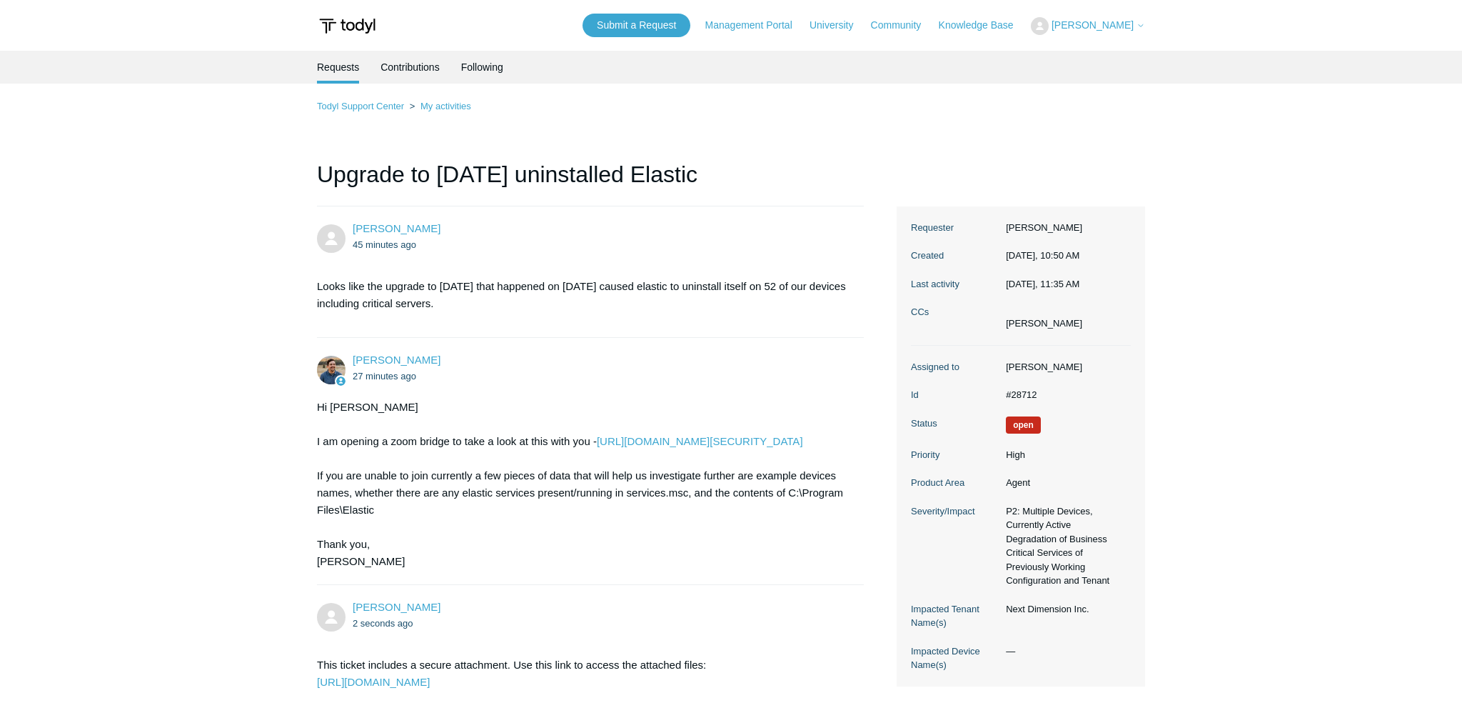
click at [374, 292] on p "Looks like the upgrade to [DATE] that happened on [DATE] caused elastic to unin…" at bounding box center [583, 295] width 533 height 34
click at [376, 298] on p "Looks like the upgrade to [DATE] that happened on [DATE] caused elastic to unin…" at bounding box center [583, 295] width 533 height 34
click at [378, 301] on p "Looks like the upgrade to [DATE] that happened on [DATE] caused elastic to unin…" at bounding box center [583, 295] width 533 height 34
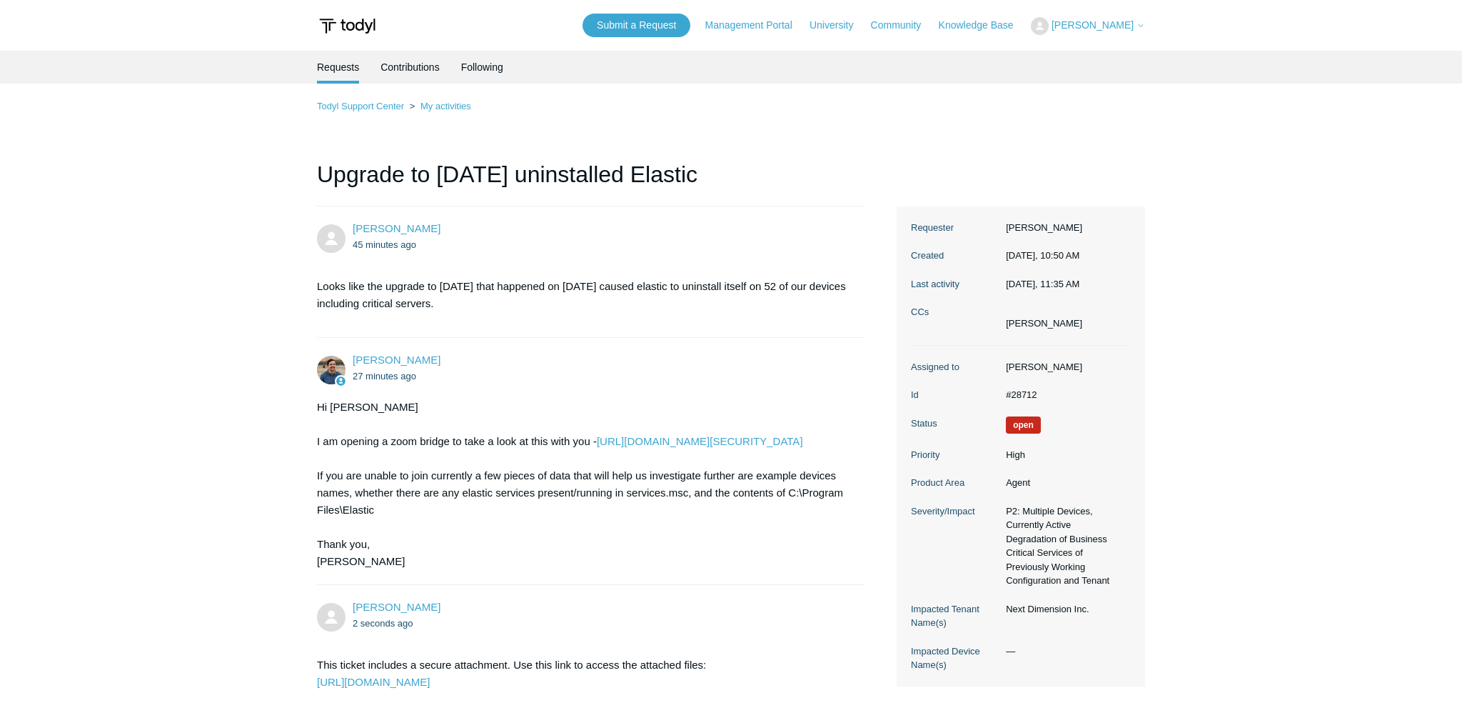
click at [381, 301] on p "Looks like the upgrade to [DATE] that happened on [DATE] caused elastic to unin…" at bounding box center [583, 295] width 533 height 34
drag, startPoint x: 465, startPoint y: 304, endPoint x: 316, endPoint y: 285, distance: 150.5
click at [317, 285] on section "Looks like the upgrade to [DATE] that happened on [DATE] caused elastic to unin…" at bounding box center [583, 295] width 533 height 56
click at [316, 285] on main "Requests Contributions Following Todyl Support Center My activities Upgrade to …" at bounding box center [731, 432] width 1462 height 762
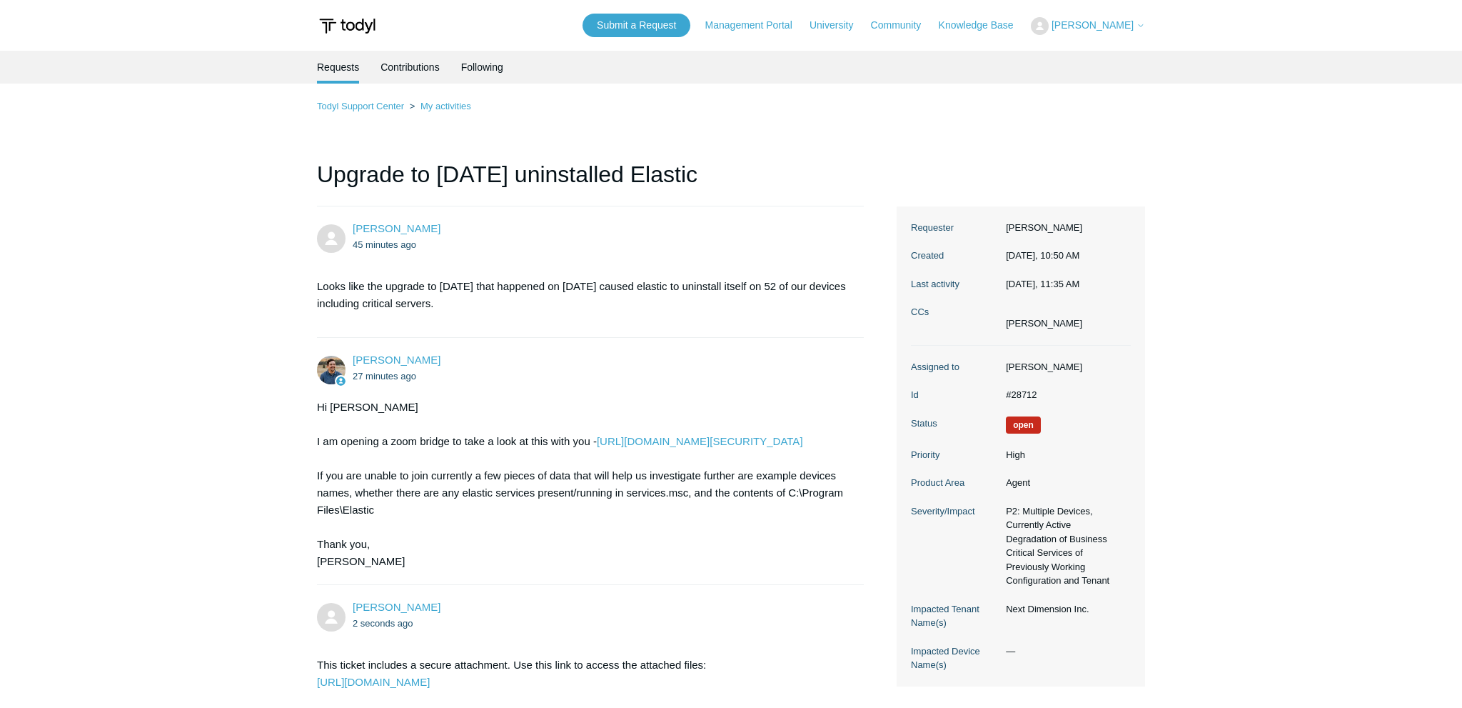
click at [322, 294] on p "Looks like the upgrade to [DATE] that happened on [DATE] caused elastic to unin…" at bounding box center [583, 295] width 533 height 34
